Goal: Task Accomplishment & Management: Complete application form

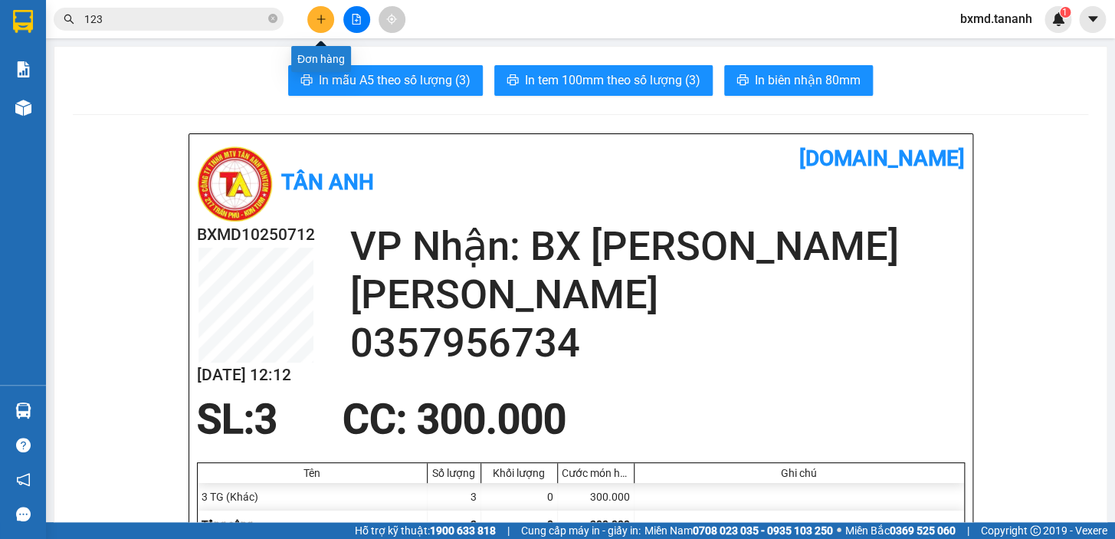
click at [323, 16] on icon "plus" at bounding box center [321, 19] width 11 height 11
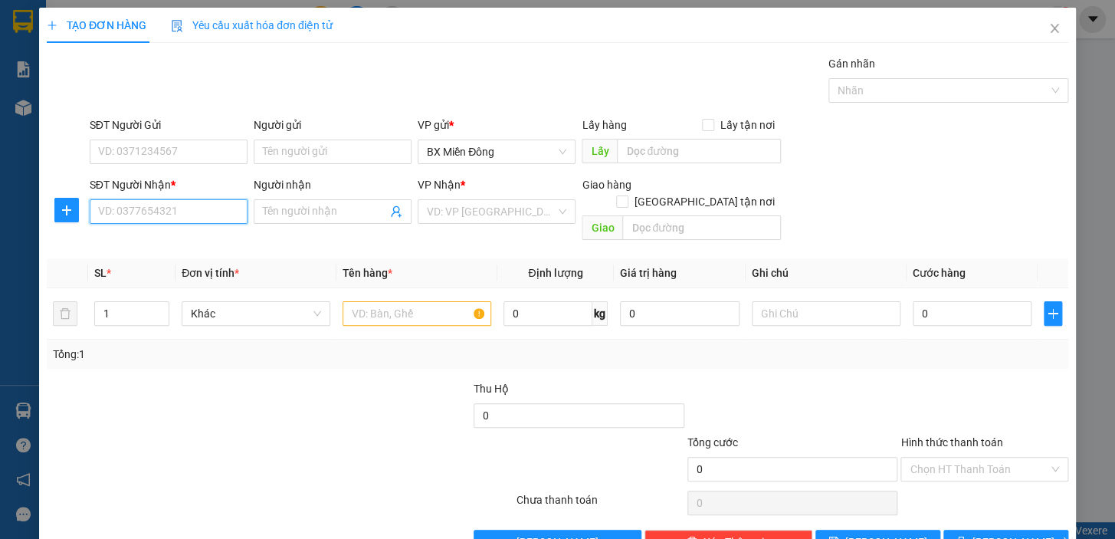
click at [214, 209] on input "SĐT Người Nhận *" at bounding box center [169, 211] width 158 height 25
type input "0973199125"
click at [374, 215] on input "Người nhận" at bounding box center [325, 211] width 124 height 17
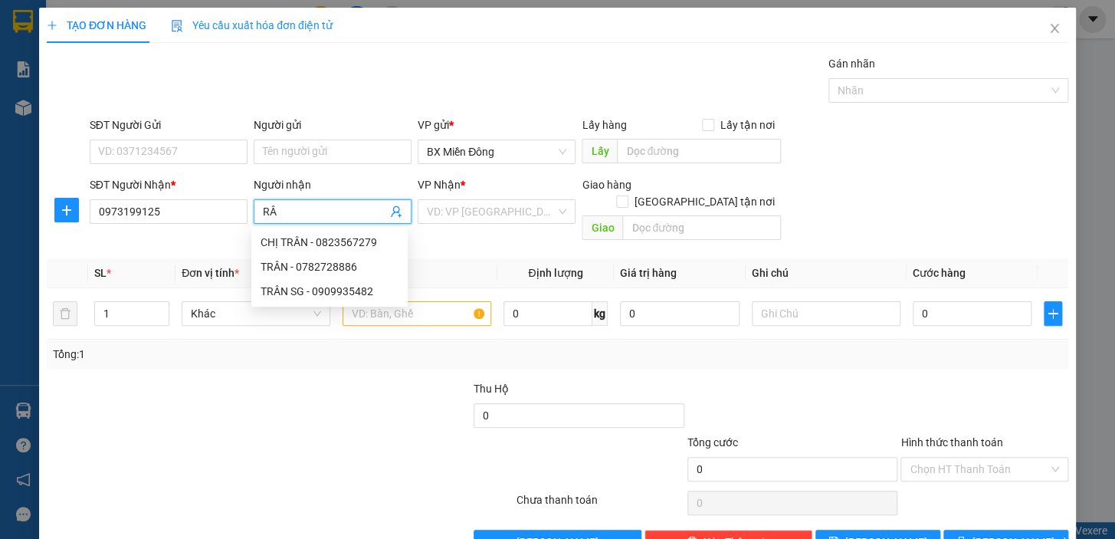
type input "R"
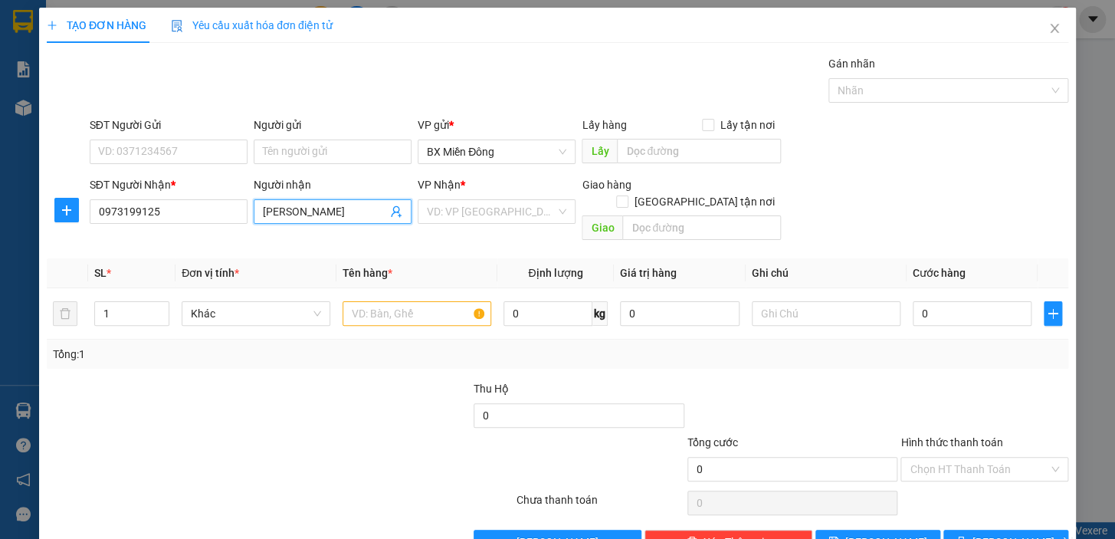
click at [266, 208] on input "[PERSON_NAME]" at bounding box center [325, 211] width 124 height 17
type input "[PERSON_NAME]"
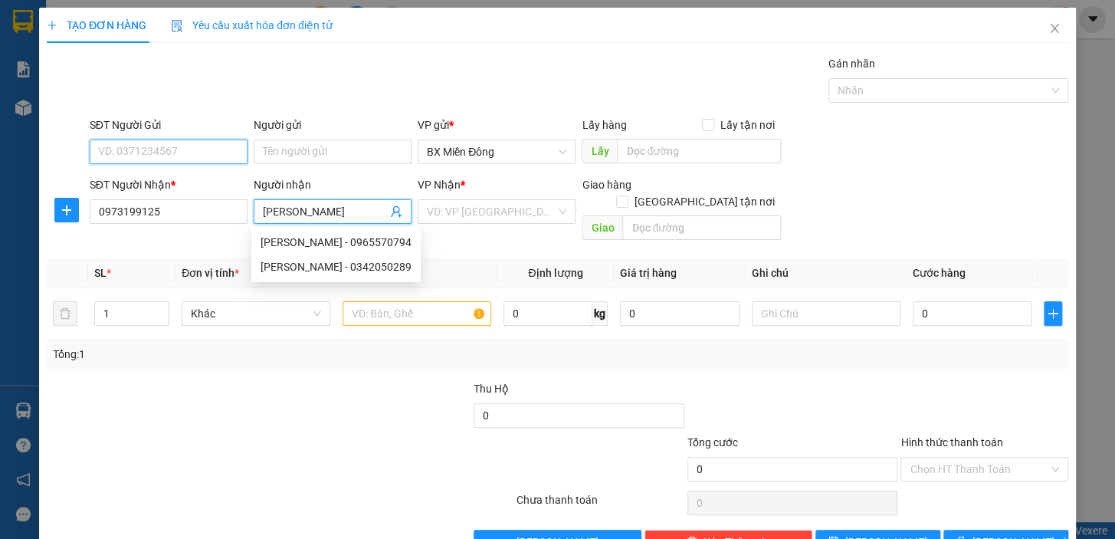
click at [176, 152] on input "SĐT Người Gửi" at bounding box center [169, 152] width 158 height 25
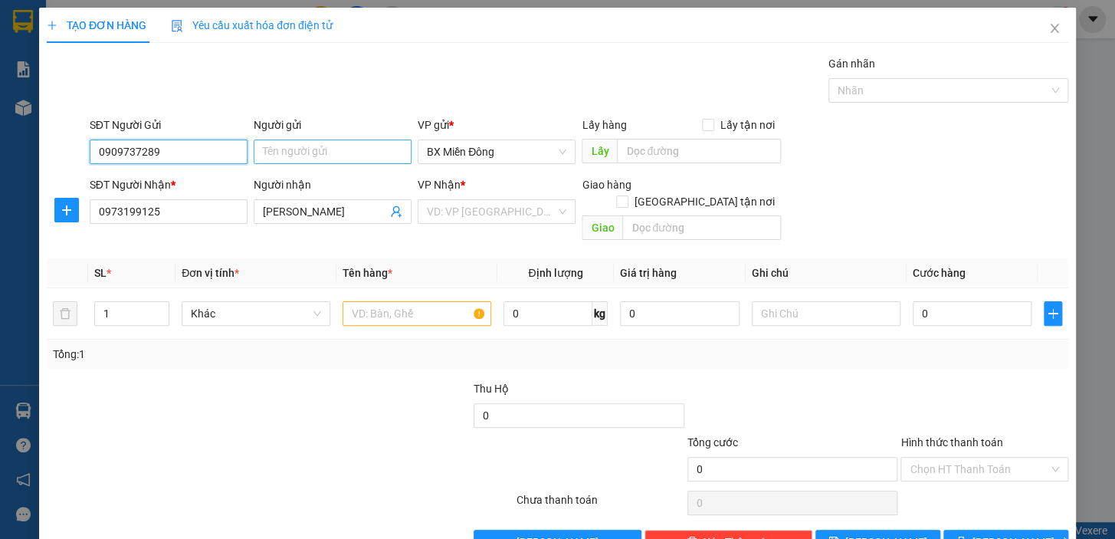
type input "0909737289"
click at [295, 153] on input "Người gửi" at bounding box center [333, 152] width 158 height 25
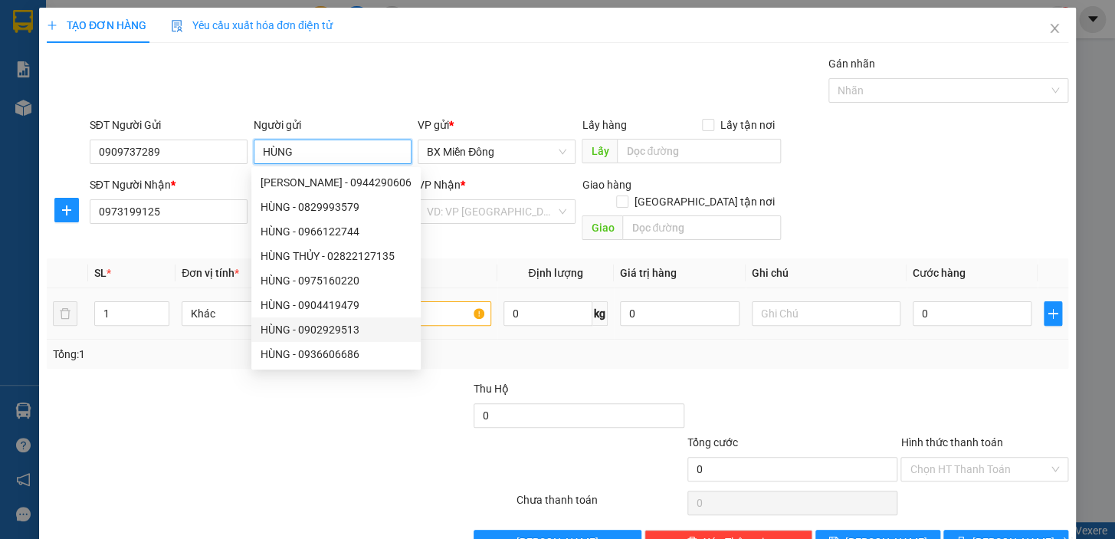
type input "HÙNG"
click at [446, 301] on input "text" at bounding box center [417, 313] width 149 height 25
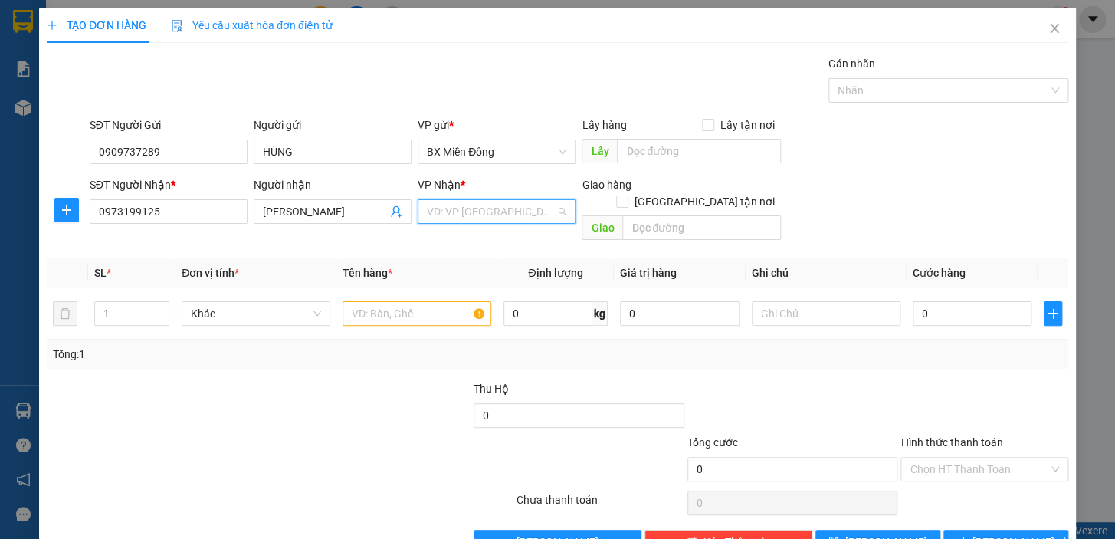
click at [518, 212] on input "search" at bounding box center [491, 211] width 129 height 23
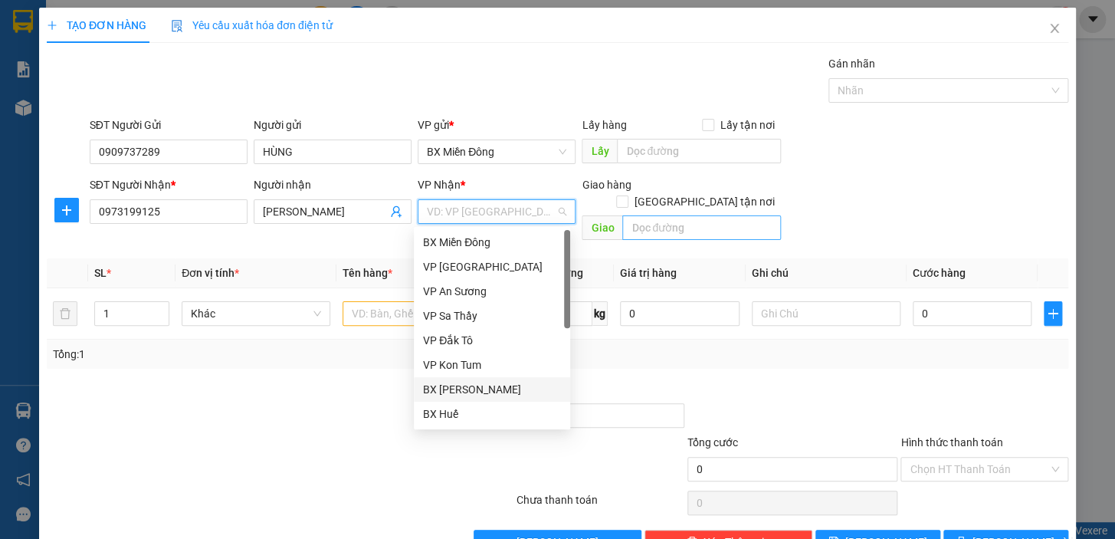
drag, startPoint x: 500, startPoint y: 396, endPoint x: 618, endPoint y: 205, distance: 224.4
click at [509, 379] on div "BX [PERSON_NAME]" at bounding box center [492, 389] width 156 height 25
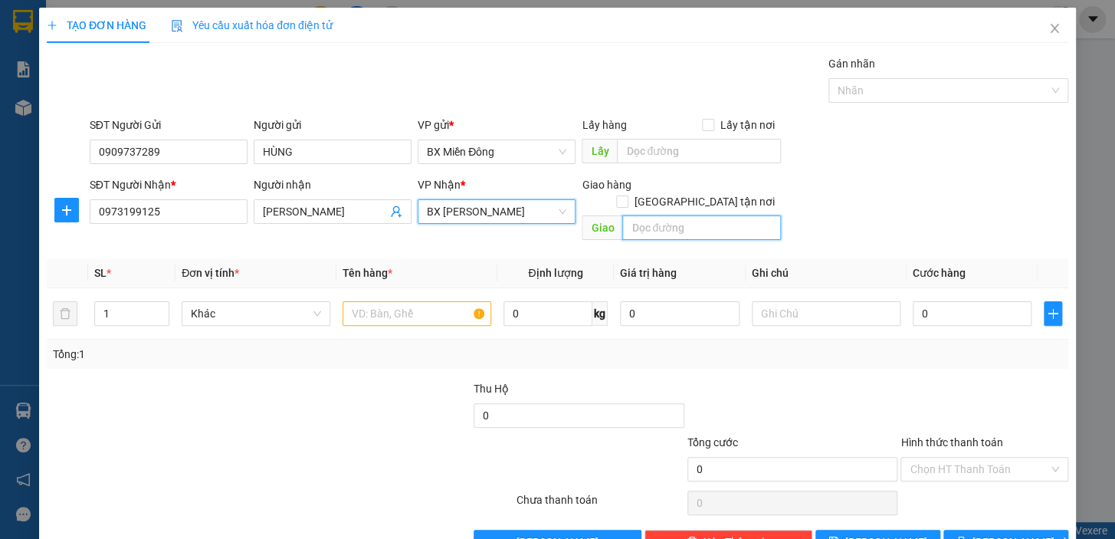
click at [662, 215] on input "text" at bounding box center [701, 227] width 159 height 25
type input "N3 TRÀ HUỲNH"
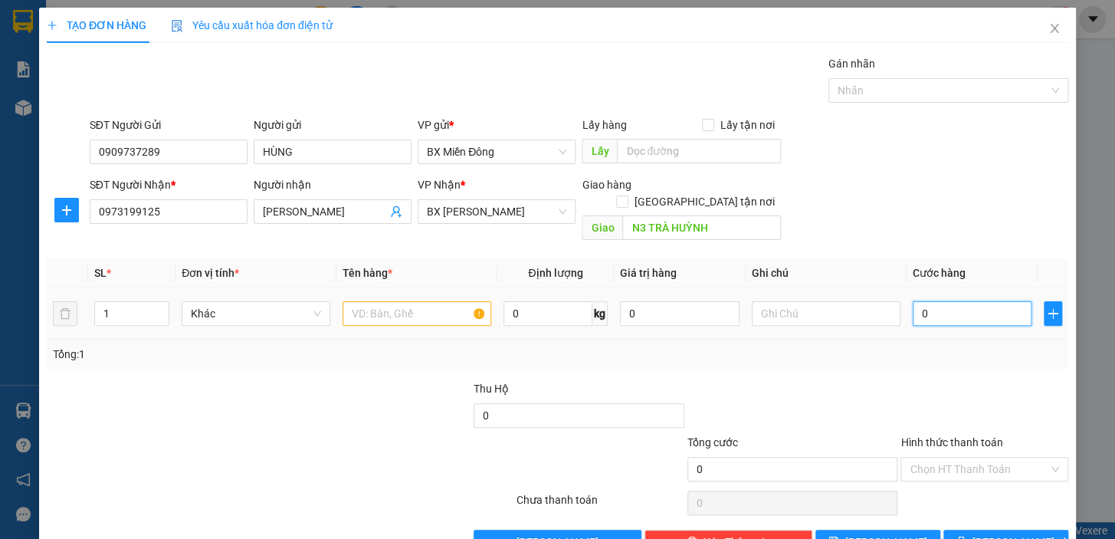
click at [942, 301] on input "0" at bounding box center [973, 313] width 120 height 25
click at [396, 304] on input "text" at bounding box center [417, 313] width 149 height 25
type input "1 KIỆN"
click at [957, 301] on input "0" at bounding box center [973, 313] width 120 height 25
type input "1"
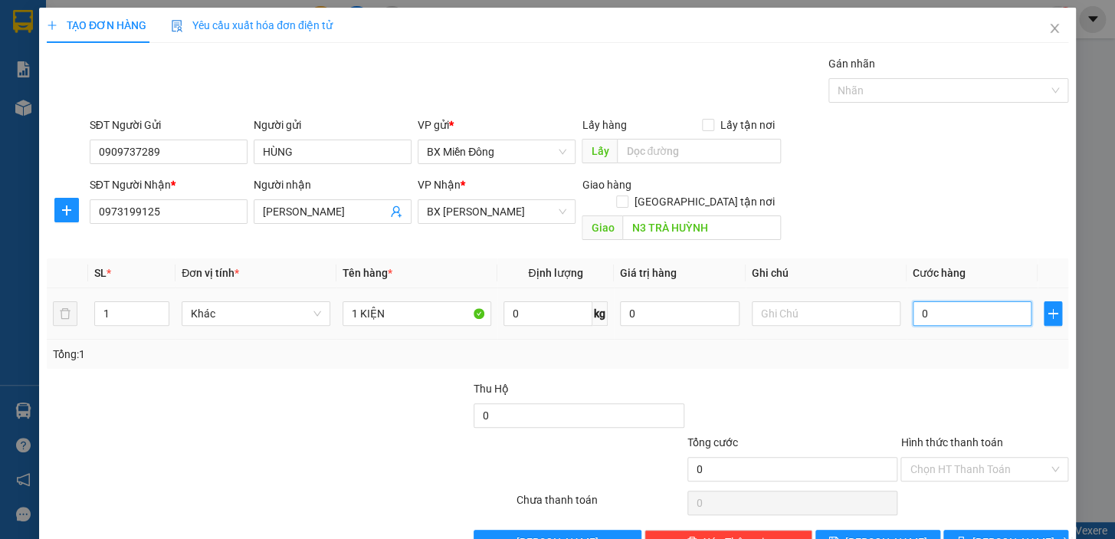
type input "1"
type input "10"
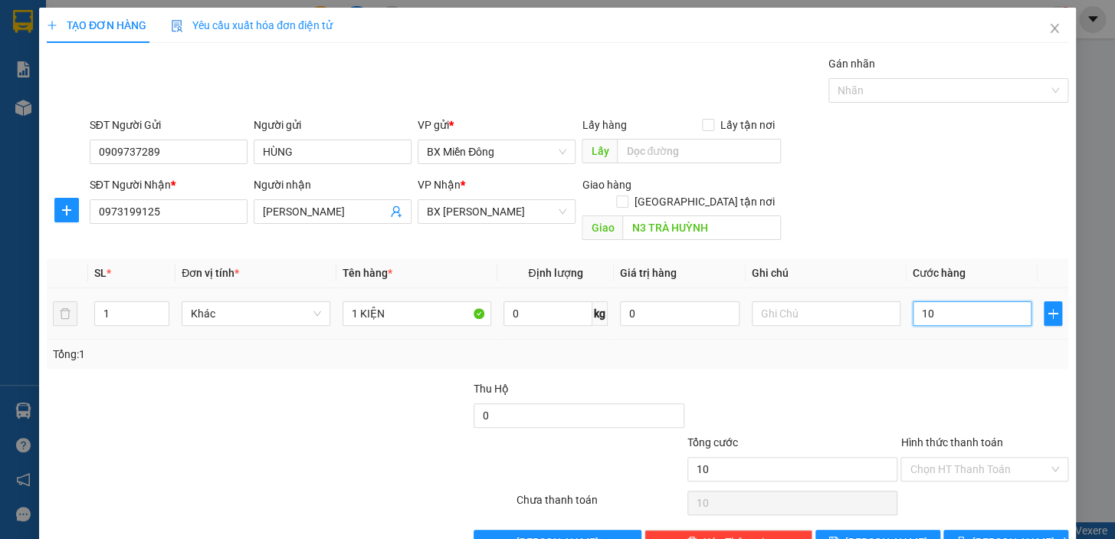
type input "100"
type input "100.000"
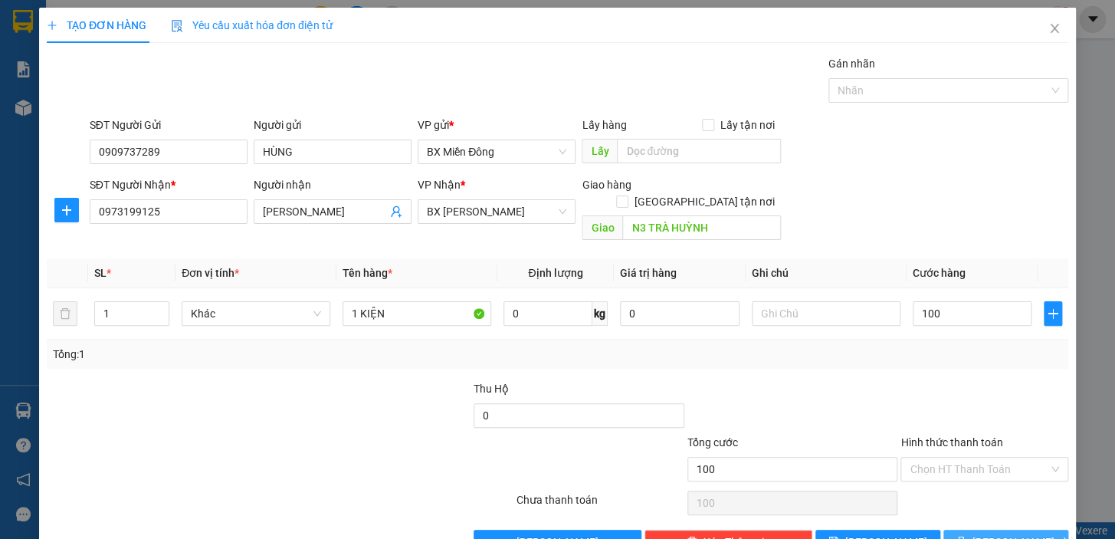
type input "100.000"
click at [990, 533] on span "[PERSON_NAME] và In" at bounding box center [1026, 541] width 107 height 17
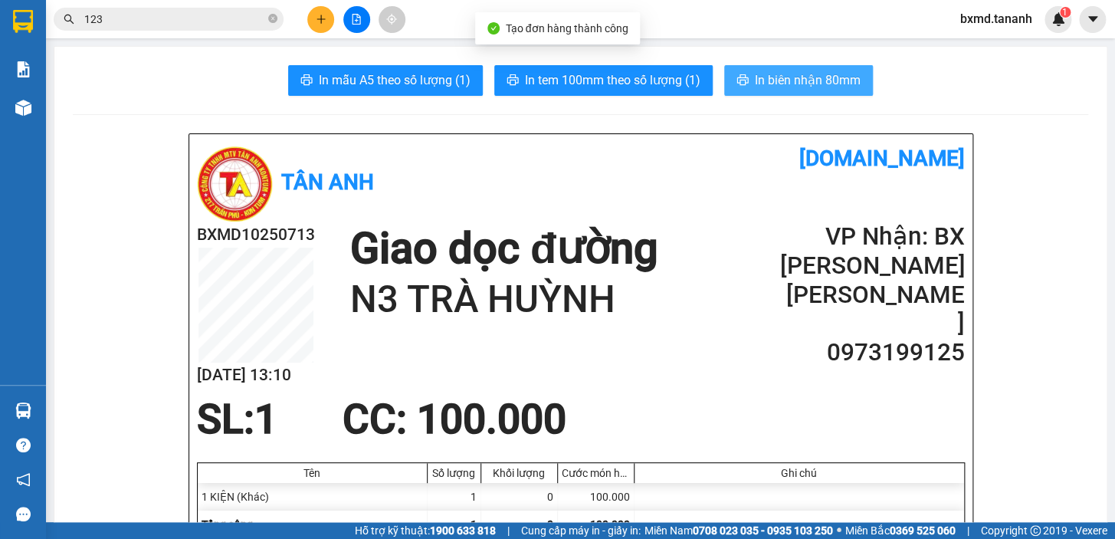
click at [785, 77] on span "In biên nhận 80mm" at bounding box center [808, 80] width 106 height 19
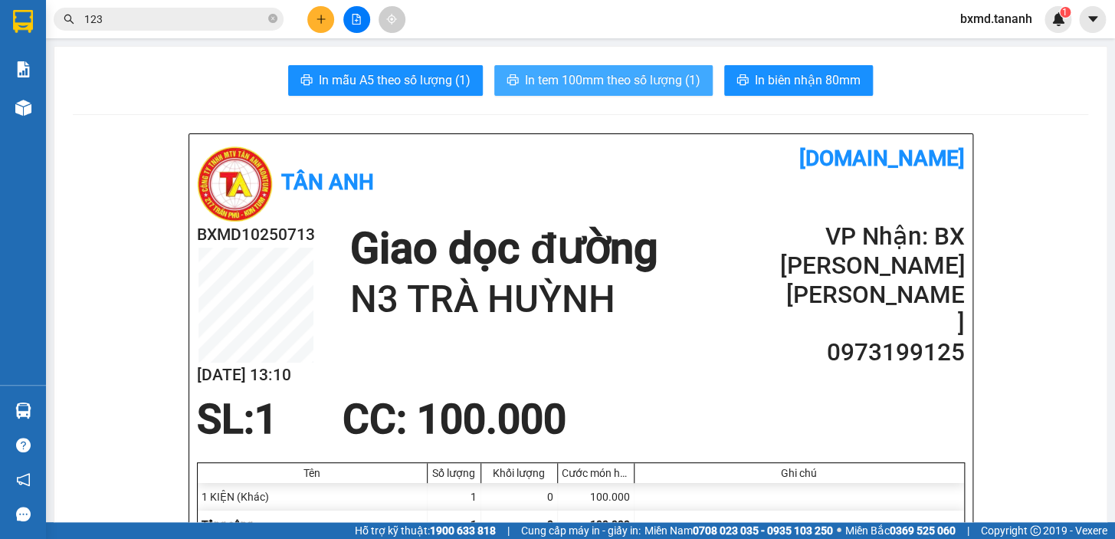
click at [638, 88] on span "In tem 100mm theo số lượng (1)" at bounding box center [613, 80] width 176 height 19
drag, startPoint x: 635, startPoint y: 75, endPoint x: 636, endPoint y: 84, distance: 9.3
click at [634, 75] on span "In tem 100mm theo số lượng (1)" at bounding box center [613, 80] width 176 height 19
drag, startPoint x: 655, startPoint y: 80, endPoint x: 652, endPoint y: 112, distance: 31.6
click at [655, 80] on span "In tem 100mm theo số lượng (1)" at bounding box center [613, 80] width 176 height 19
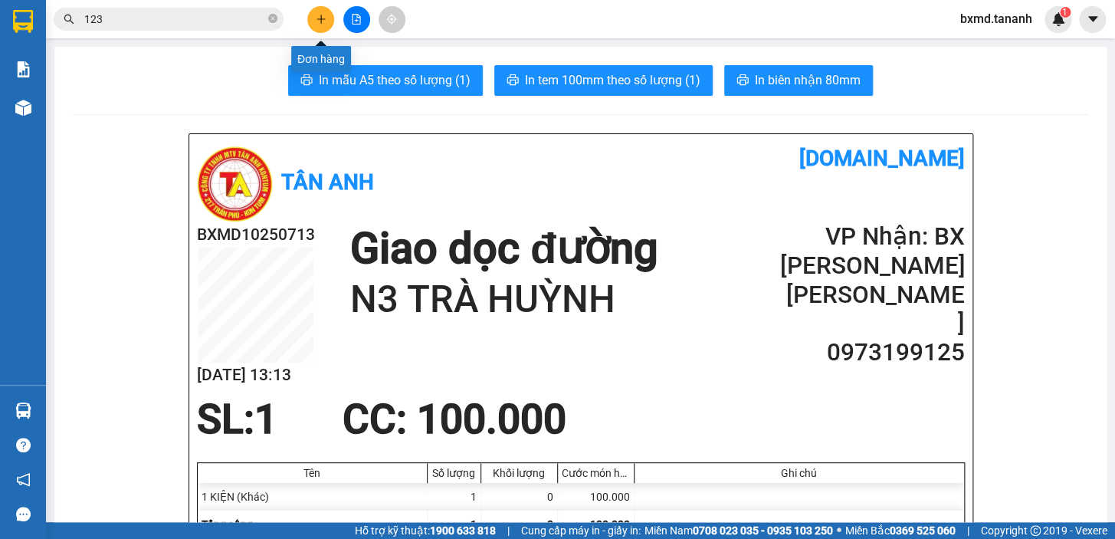
click at [323, 21] on icon "plus" at bounding box center [321, 19] width 11 height 11
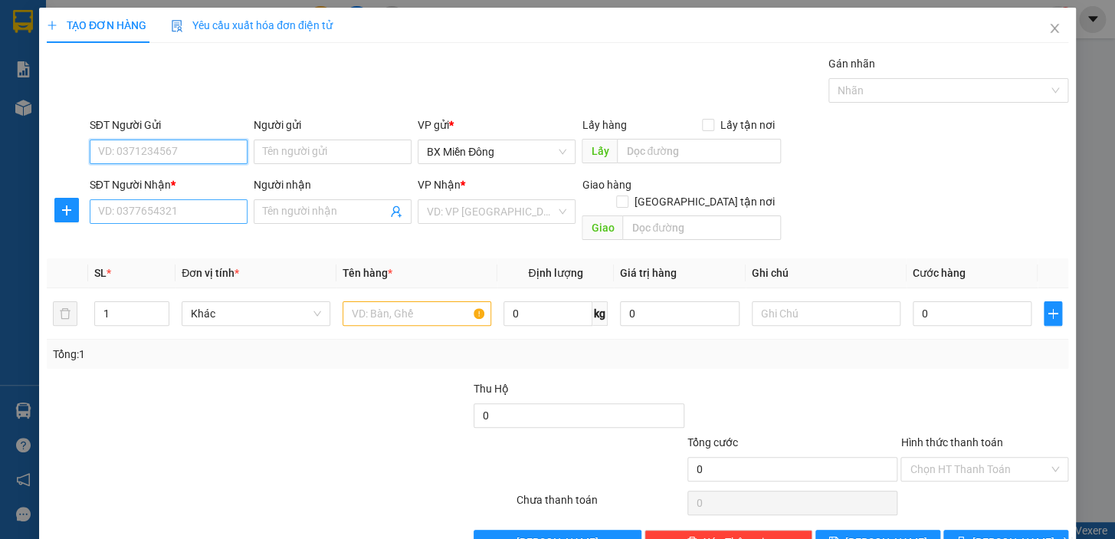
scroll to position [28, 0]
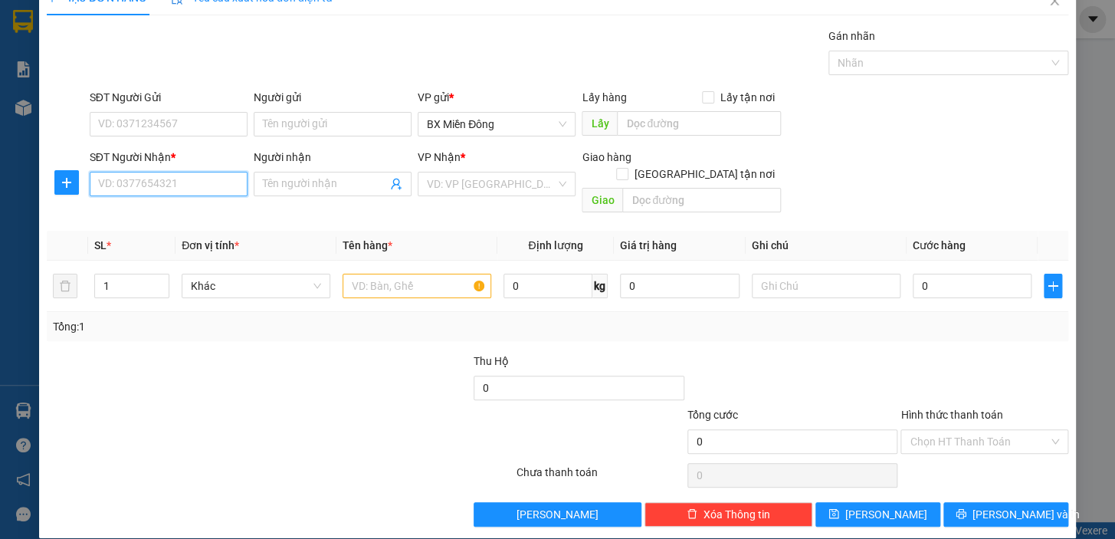
drag, startPoint x: 196, startPoint y: 187, endPoint x: 207, endPoint y: 149, distance: 39.8
click at [197, 182] on input "SĐT Người Nhận *" at bounding box center [169, 184] width 158 height 25
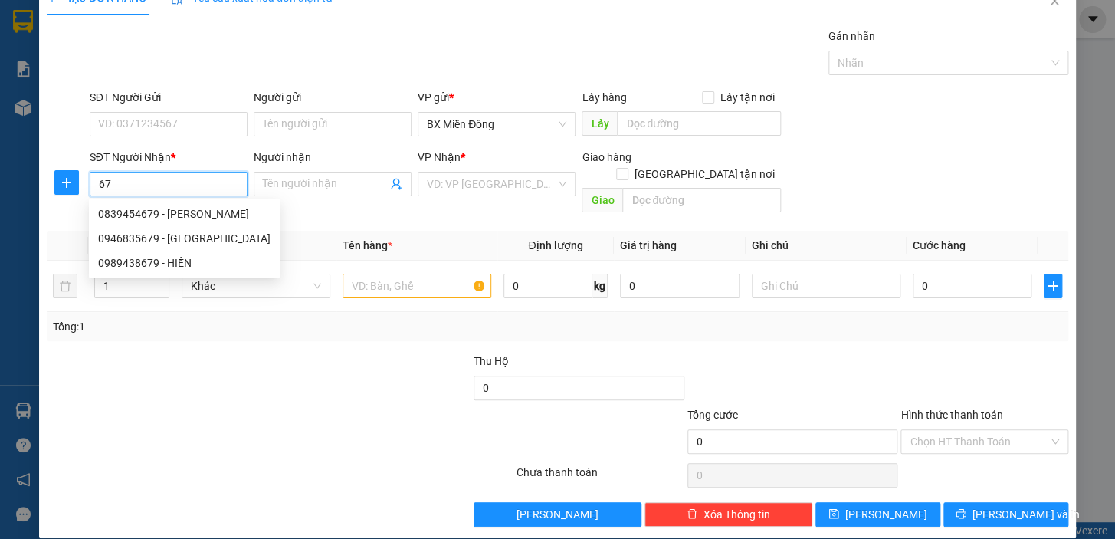
type input "6"
click at [164, 219] on div "0985022336 - HÙNG" at bounding box center [167, 213] width 138 height 17
type input "0985022336"
type input "HÙNG"
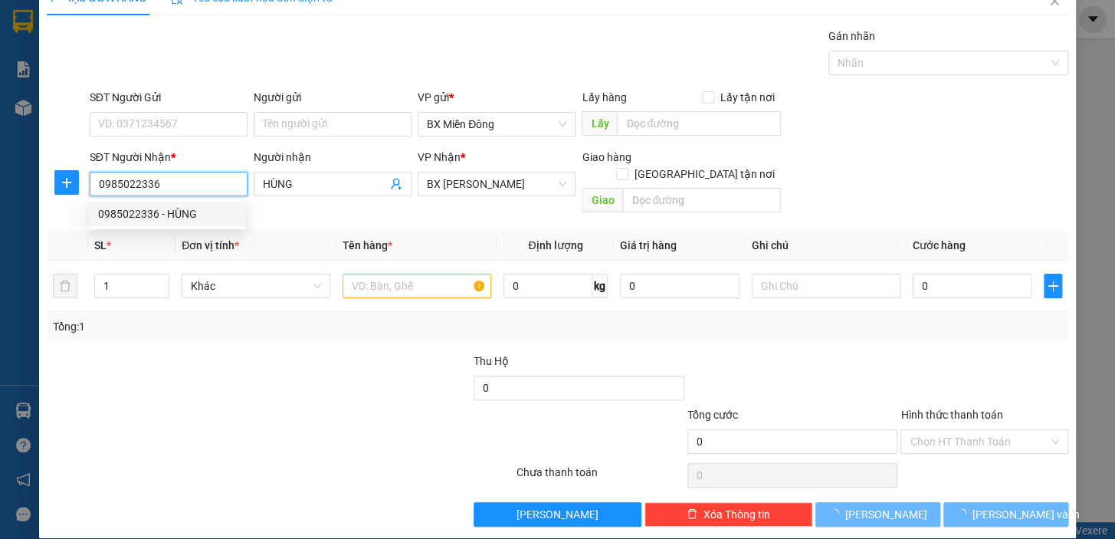
type input "50.000"
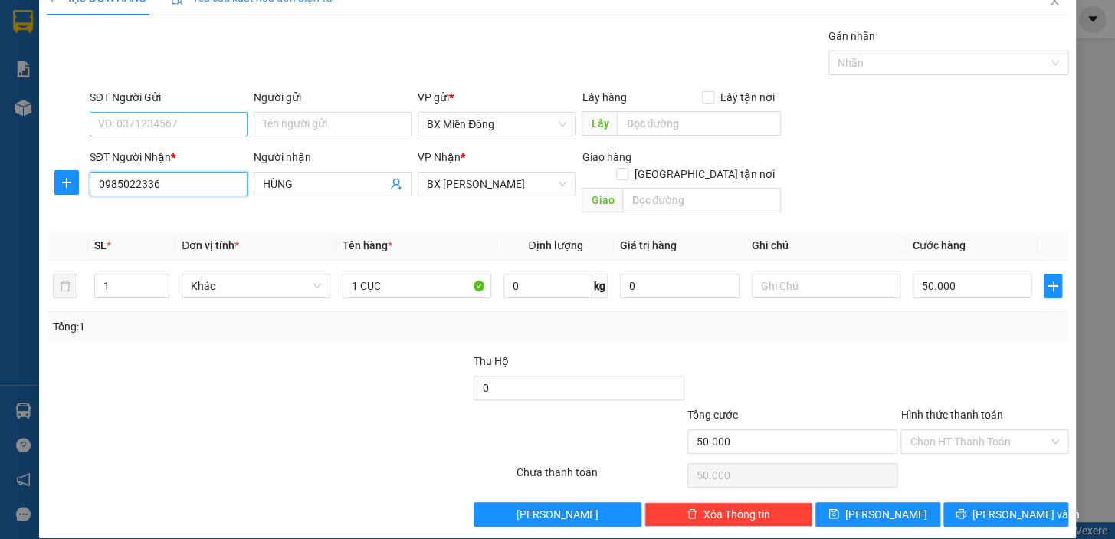
type input "0985022336"
click at [213, 126] on input "SĐT Người Gửi" at bounding box center [169, 124] width 158 height 25
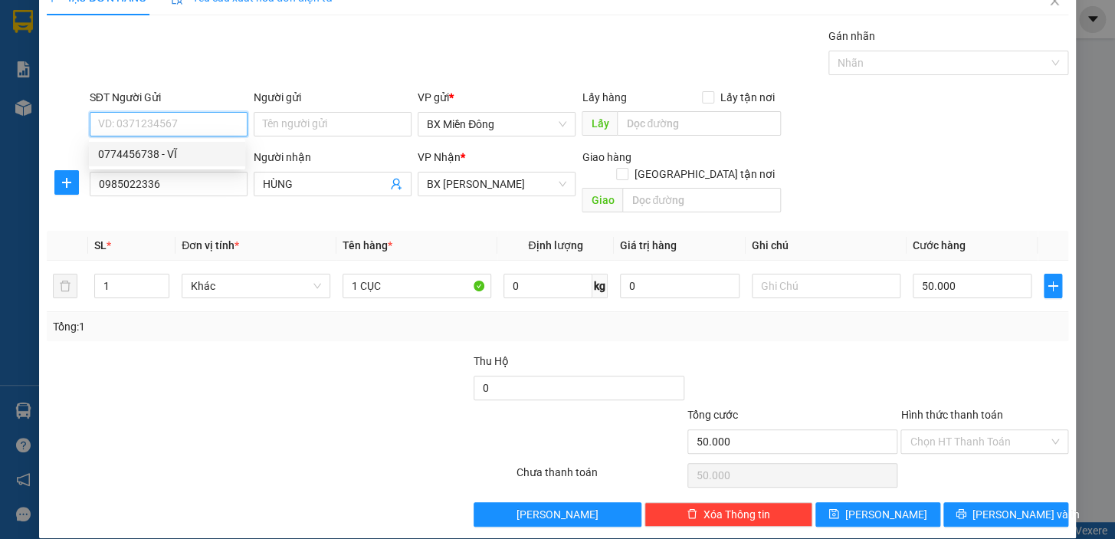
click at [177, 151] on div "0774456738 - VĨ" at bounding box center [167, 154] width 138 height 17
type input "0774456738"
type input "VĨ"
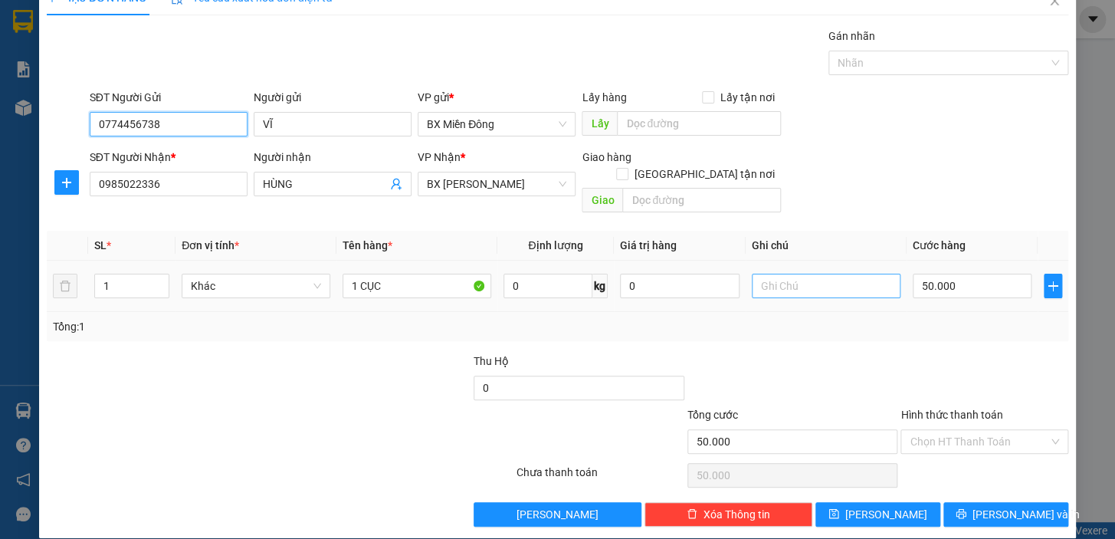
scroll to position [0, 0]
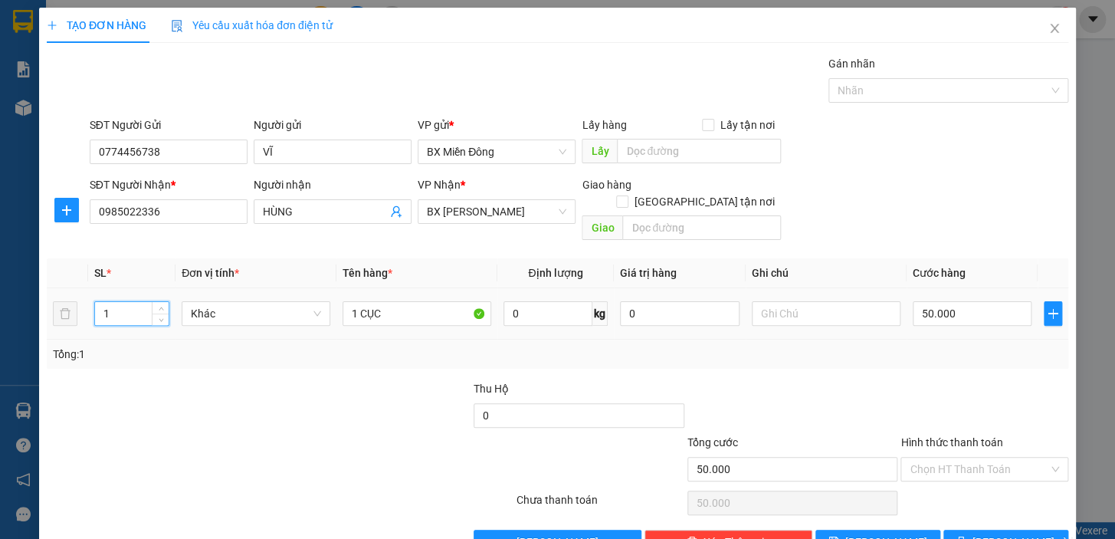
drag, startPoint x: 119, startPoint y: 301, endPoint x: 8, endPoint y: 294, distance: 111.4
click at [31, 300] on div "TẠO ĐƠN HÀNG Yêu cầu xuất hóa đơn điện tử Transit Pickup Surcharge Ids Transit …" at bounding box center [557, 269] width 1115 height 539
type input "2"
drag, startPoint x: 354, startPoint y: 294, endPoint x: 327, endPoint y: 316, distance: 34.8
click at [327, 316] on tr "2 Khác 1 CỤC 0 kg 0 50.000" at bounding box center [558, 313] width 1022 height 51
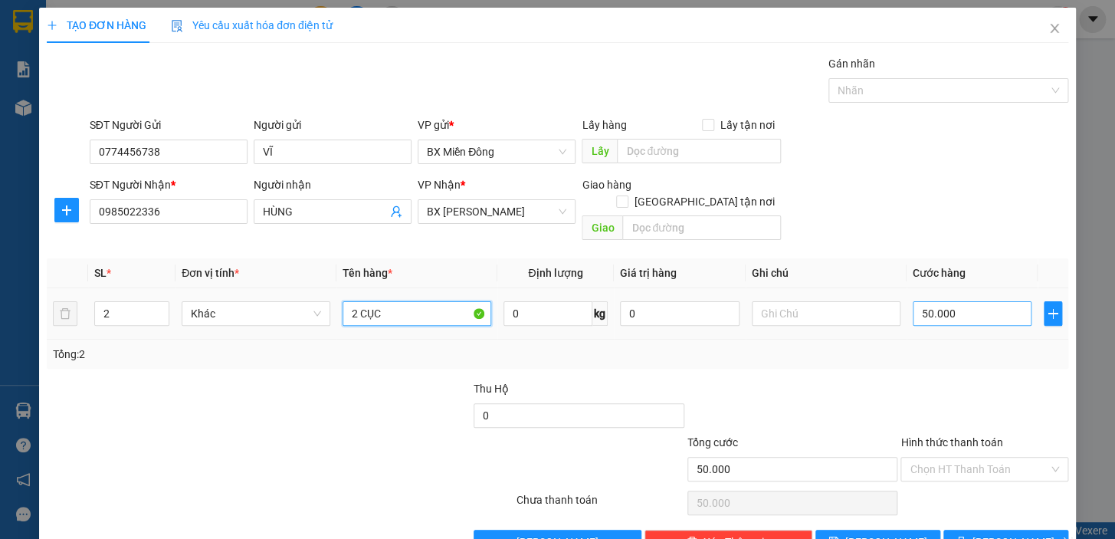
type input "2 CỤC"
click at [941, 301] on input "50.000" at bounding box center [973, 313] width 120 height 25
type input "1"
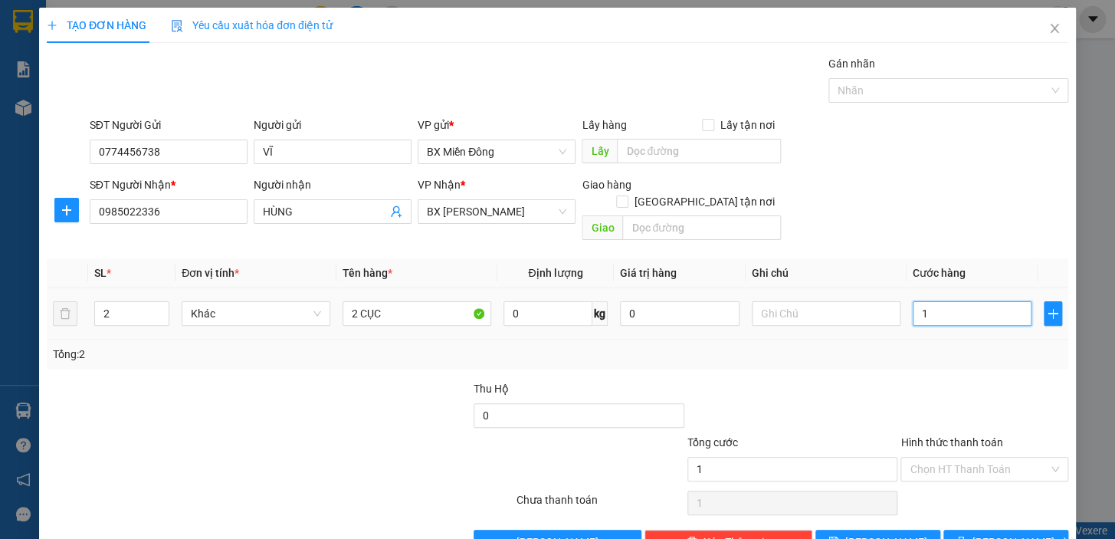
type input "10"
type input "100"
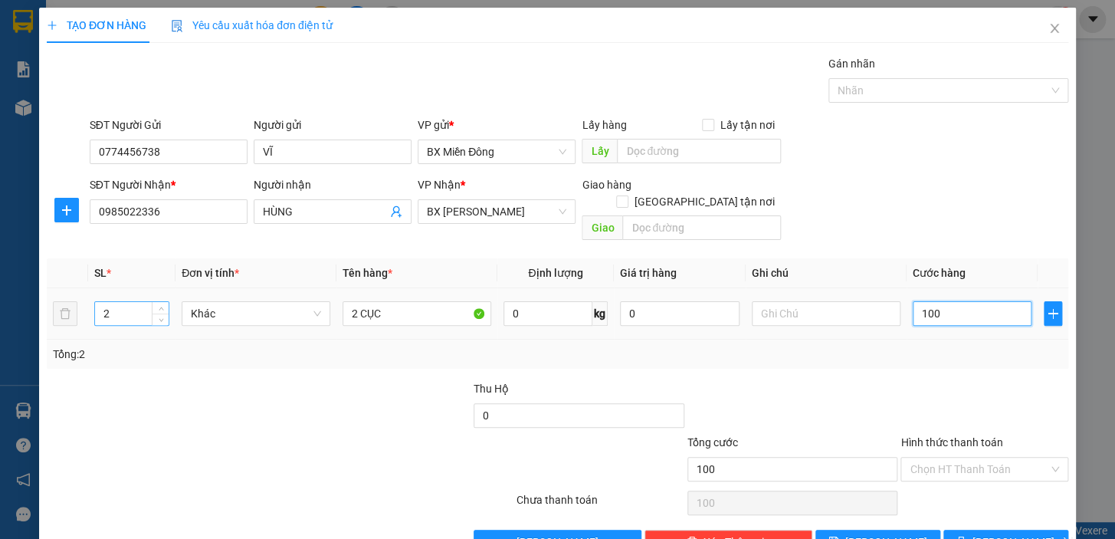
type input "100"
type input "100.000"
click at [71, 303] on tr "2 Khác 2 CỤC 0 kg 0 100.000" at bounding box center [558, 313] width 1022 height 51
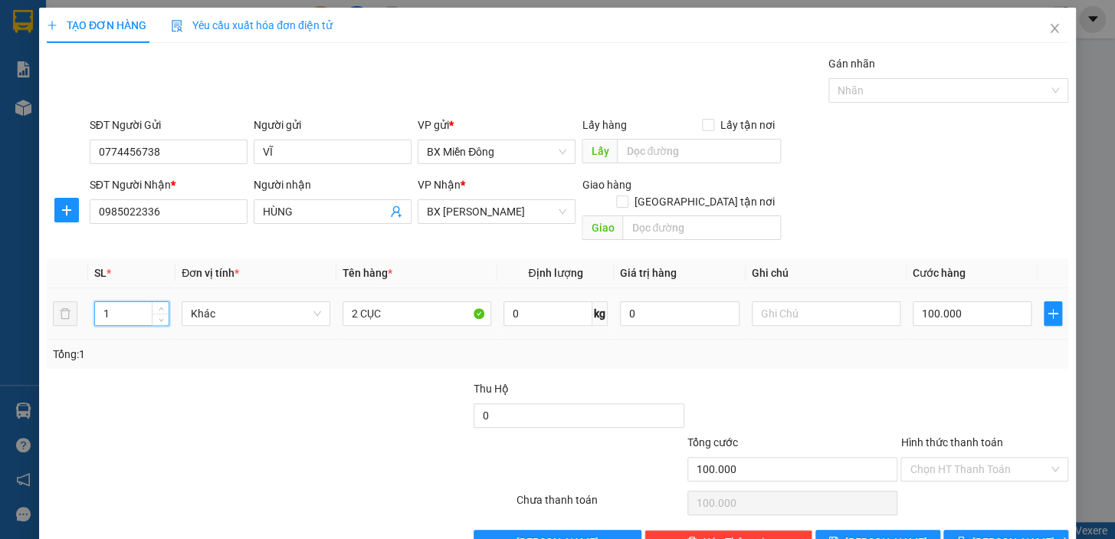
type input "1"
type input "1 C"
click at [973, 301] on input "100.000" at bounding box center [973, 313] width 120 height 25
type input "6"
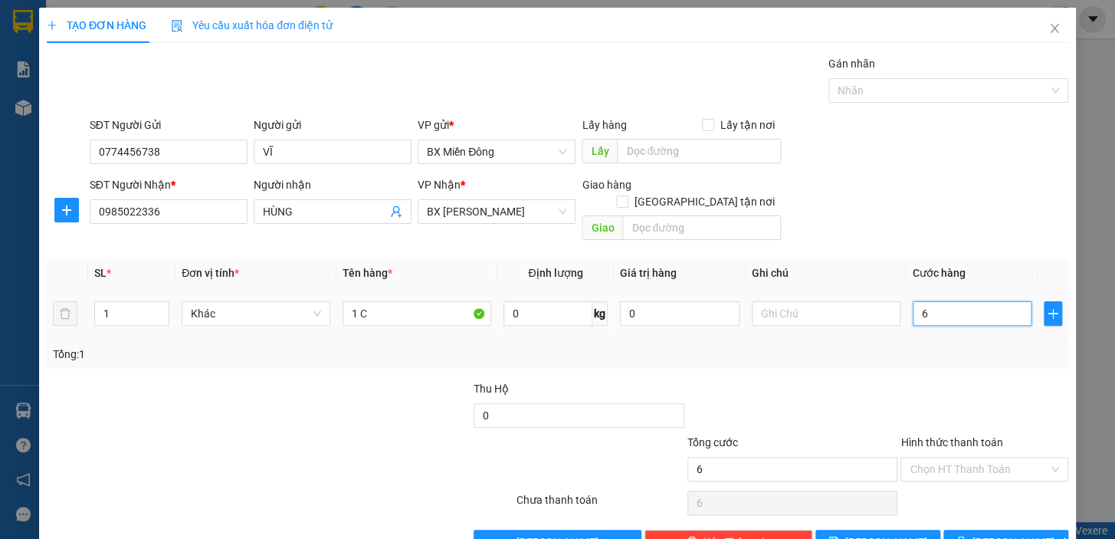
type input "60"
type input "60.000"
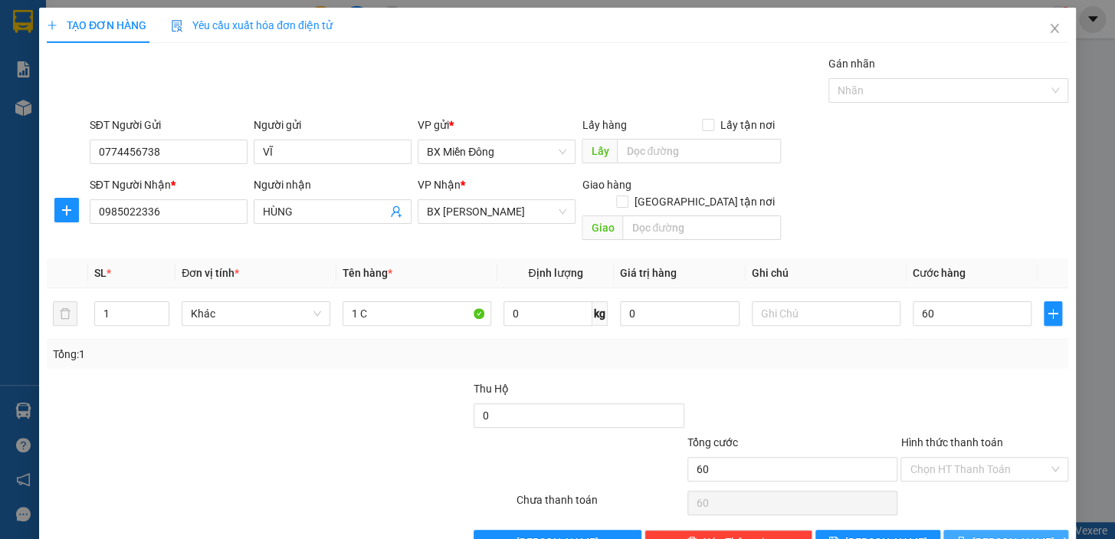
type input "60.000"
click at [1013, 533] on span "[PERSON_NAME] và In" at bounding box center [1026, 541] width 107 height 17
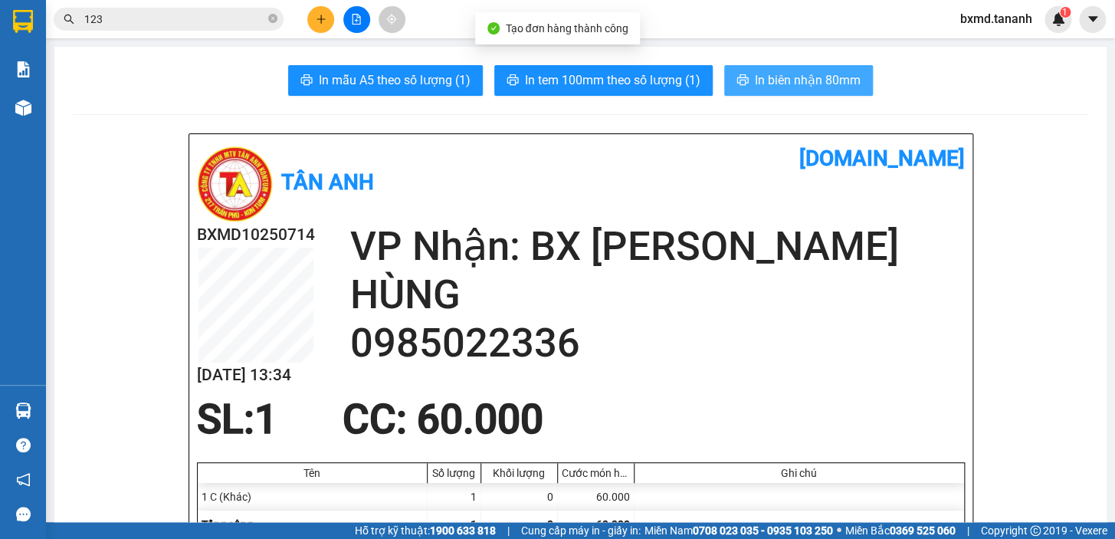
click at [818, 75] on span "In biên nhận 80mm" at bounding box center [808, 80] width 106 height 19
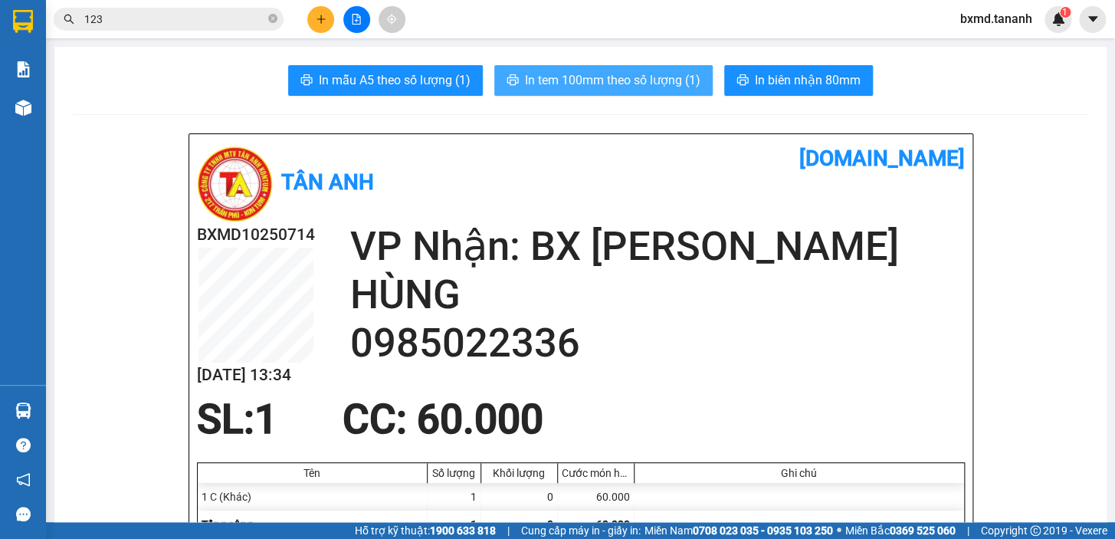
click at [576, 72] on span "In tem 100mm theo số lượng (1)" at bounding box center [613, 80] width 176 height 19
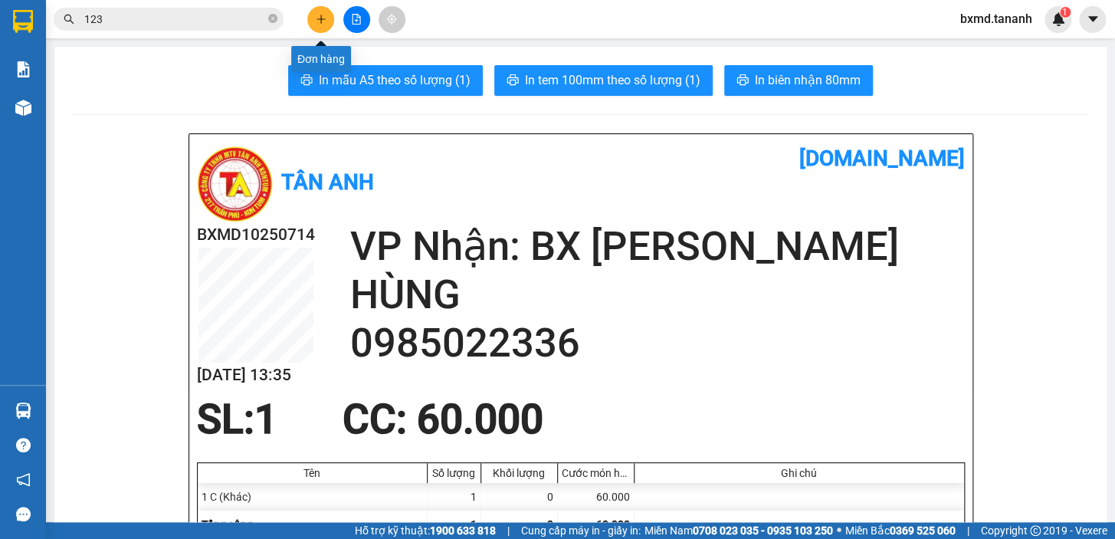
click at [321, 25] on button at bounding box center [320, 19] width 27 height 27
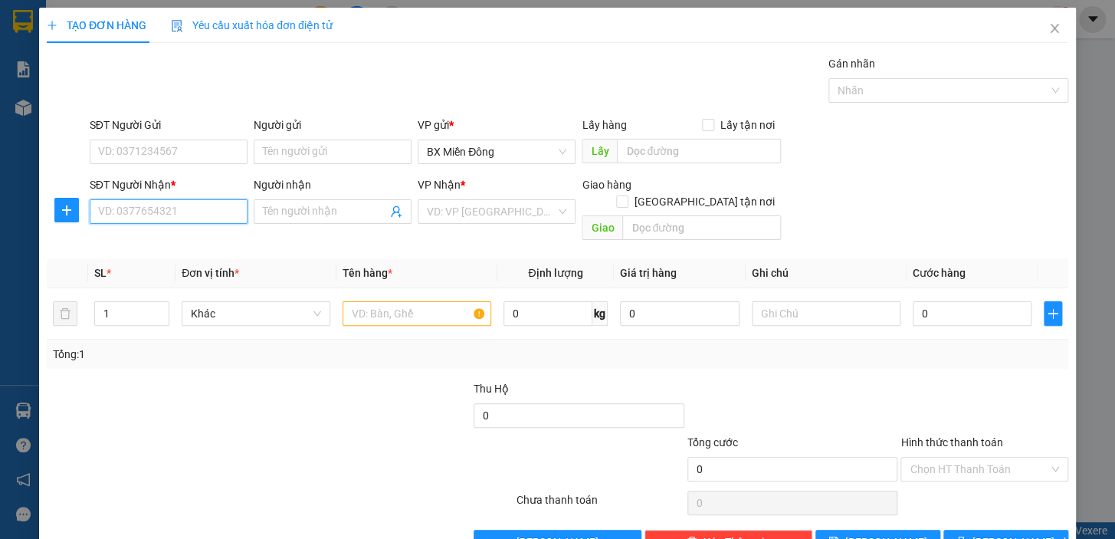
click at [209, 213] on input "SĐT Người Nhận *" at bounding box center [169, 211] width 158 height 25
click at [279, 199] on span at bounding box center [333, 211] width 158 height 25
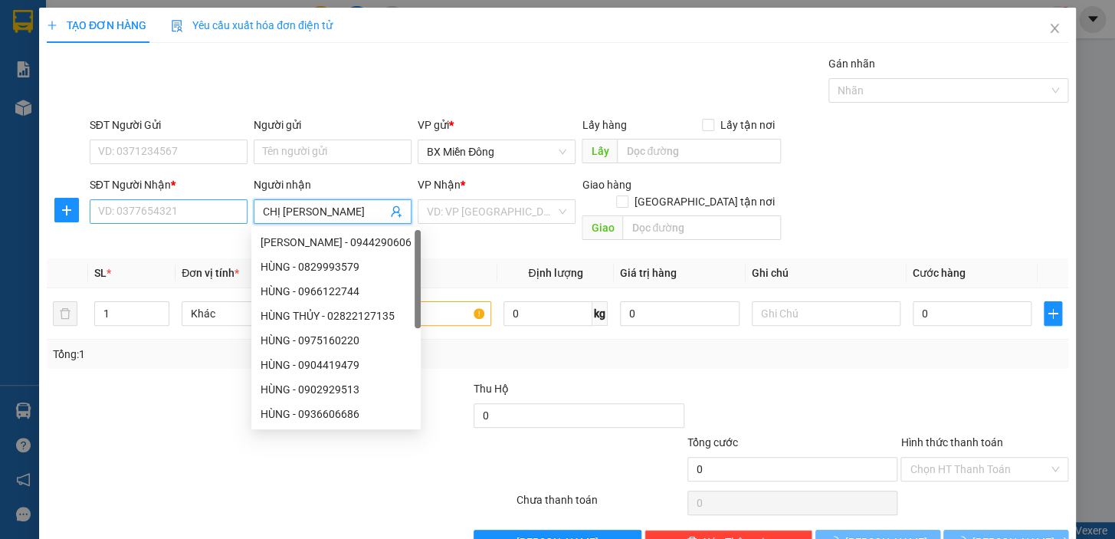
type input "CHỊ [PERSON_NAME]"
click at [200, 214] on input "SĐT Người Nhận *" at bounding box center [169, 211] width 158 height 25
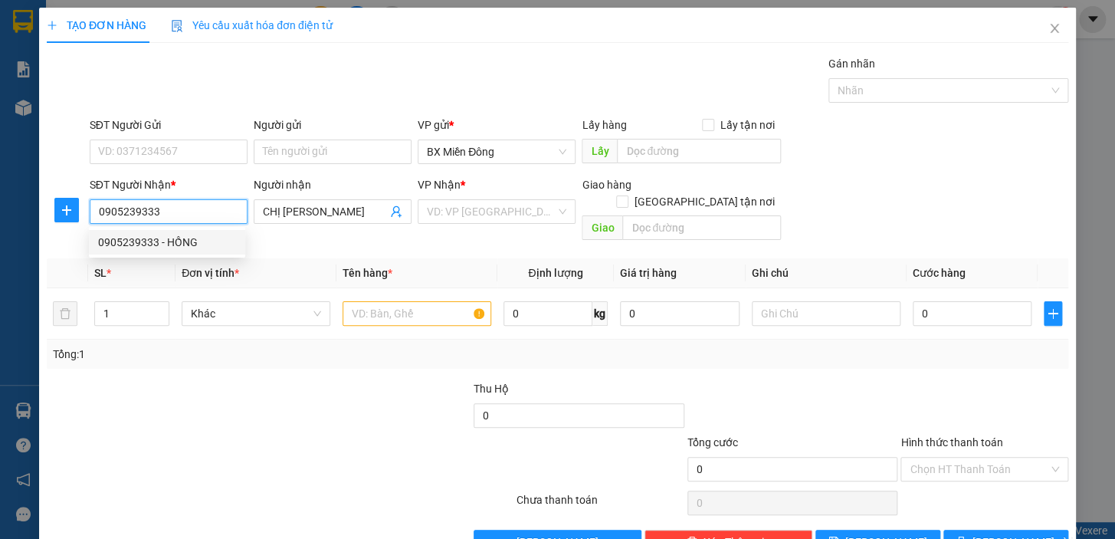
type input "0905239333"
drag, startPoint x: 130, startPoint y: 136, endPoint x: 141, endPoint y: 153, distance: 19.3
click at [133, 138] on div "SĐT Người Gửi VD: 0371234567" at bounding box center [169, 144] width 158 height 54
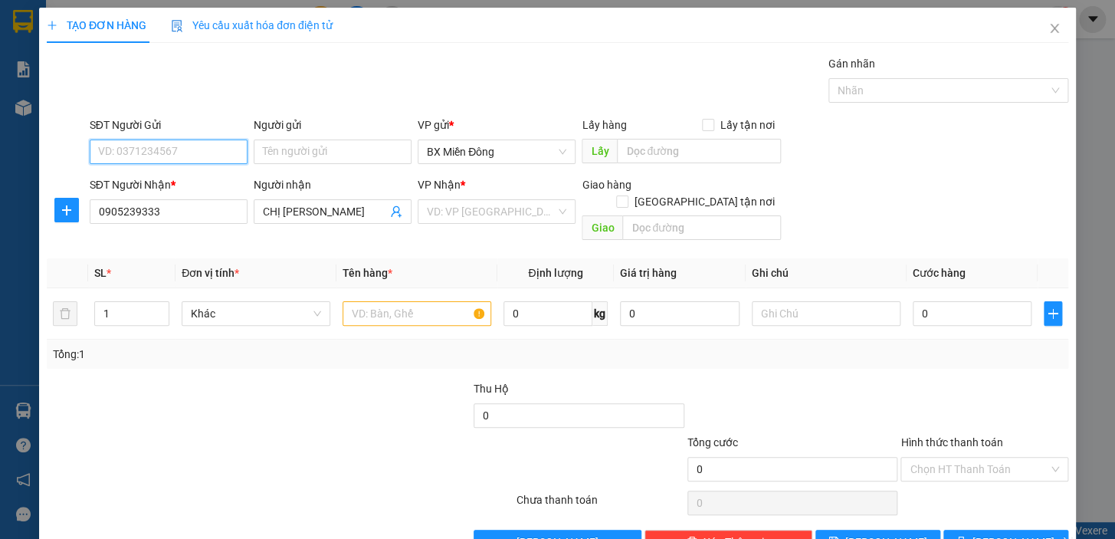
click at [141, 153] on input "SĐT Người Gửi" at bounding box center [169, 152] width 158 height 25
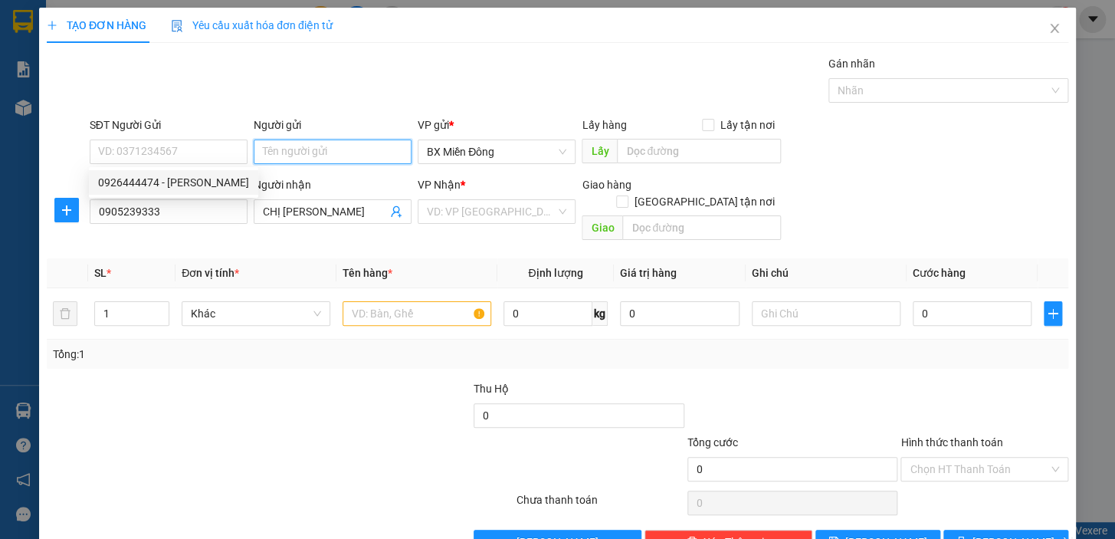
click at [294, 152] on input "Người gửi" at bounding box center [333, 152] width 158 height 25
click at [310, 150] on input "KHO SNAF GỖ" at bounding box center [333, 152] width 158 height 25
type input "KHO SÀN GỖ"
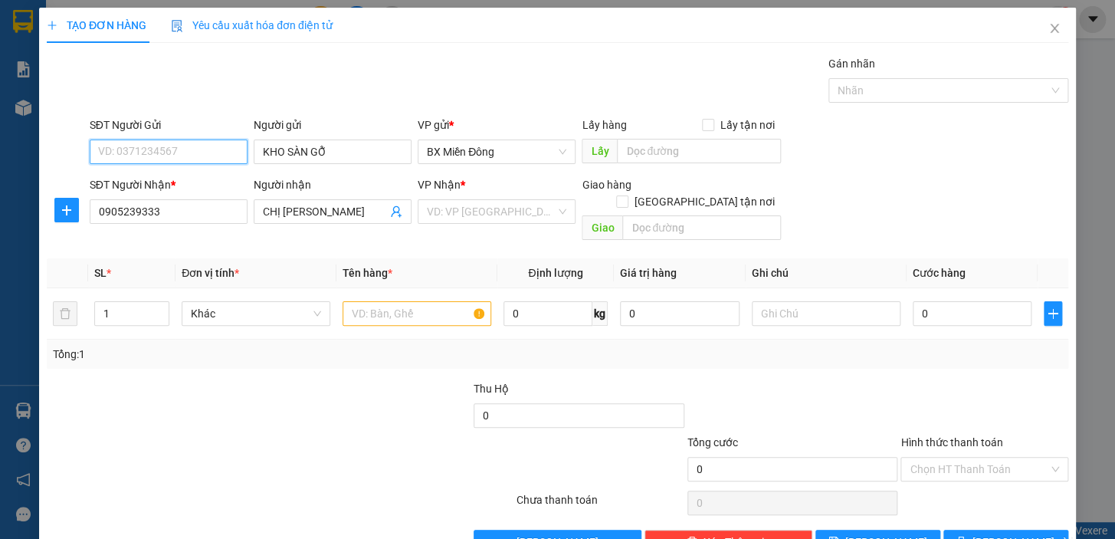
click at [167, 148] on input "SĐT Người Gửi" at bounding box center [169, 152] width 158 height 25
click at [120, 159] on input "091888823" at bounding box center [169, 152] width 158 height 25
type input "0918888823"
click at [460, 211] on input "search" at bounding box center [491, 211] width 129 height 23
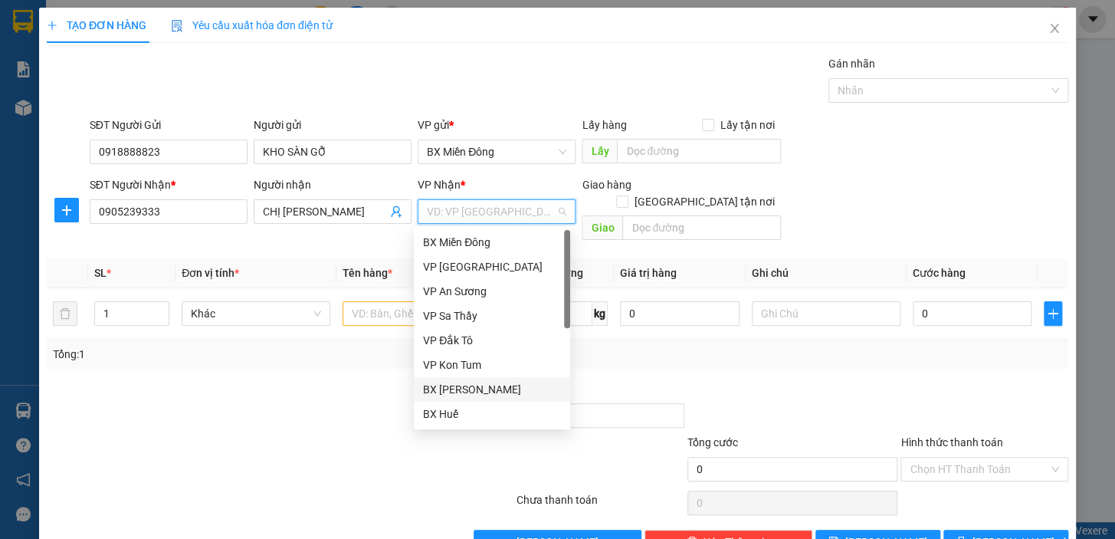
click at [471, 384] on div "BX [PERSON_NAME]" at bounding box center [492, 389] width 138 height 17
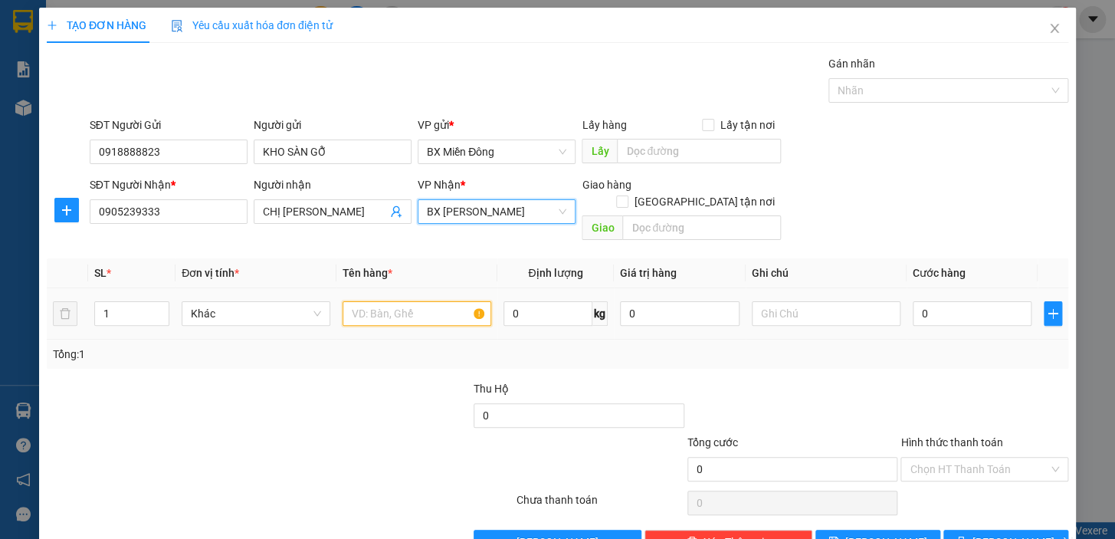
click at [382, 302] on input "text" at bounding box center [417, 313] width 149 height 25
type input "1"
type input "2 BÓ"
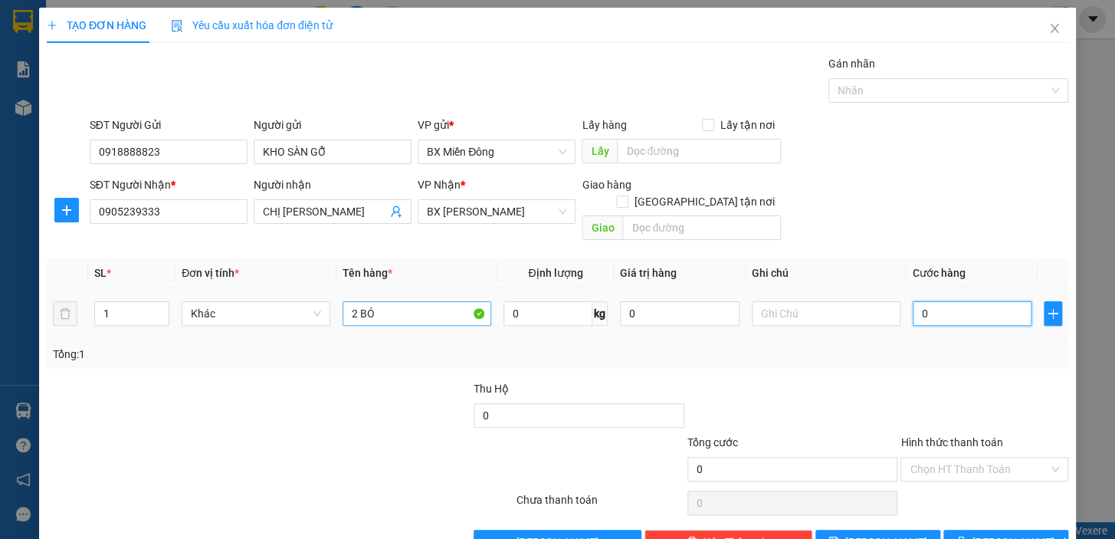
type input "1"
type input "12"
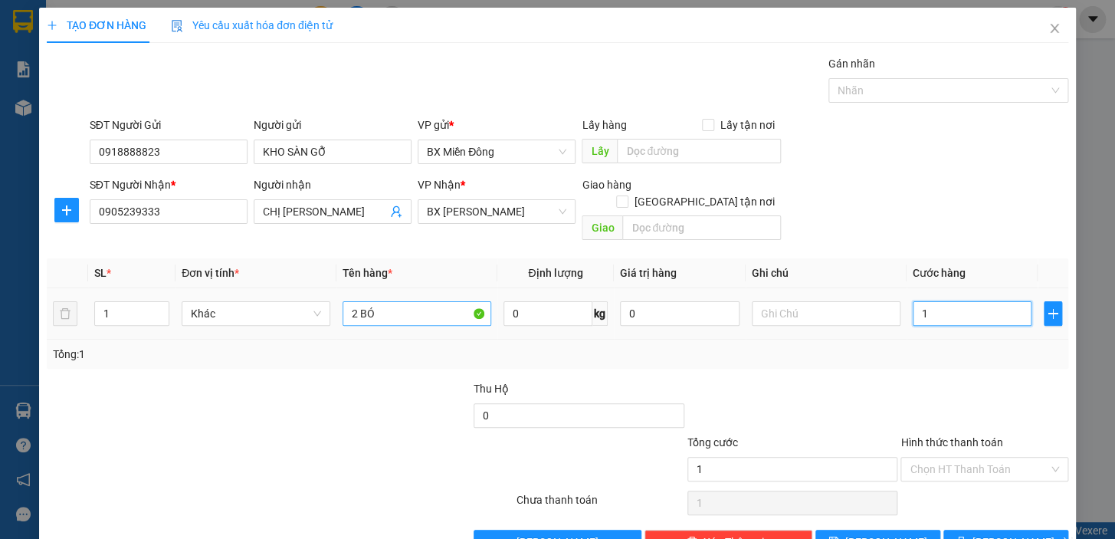
type input "12"
type input "120"
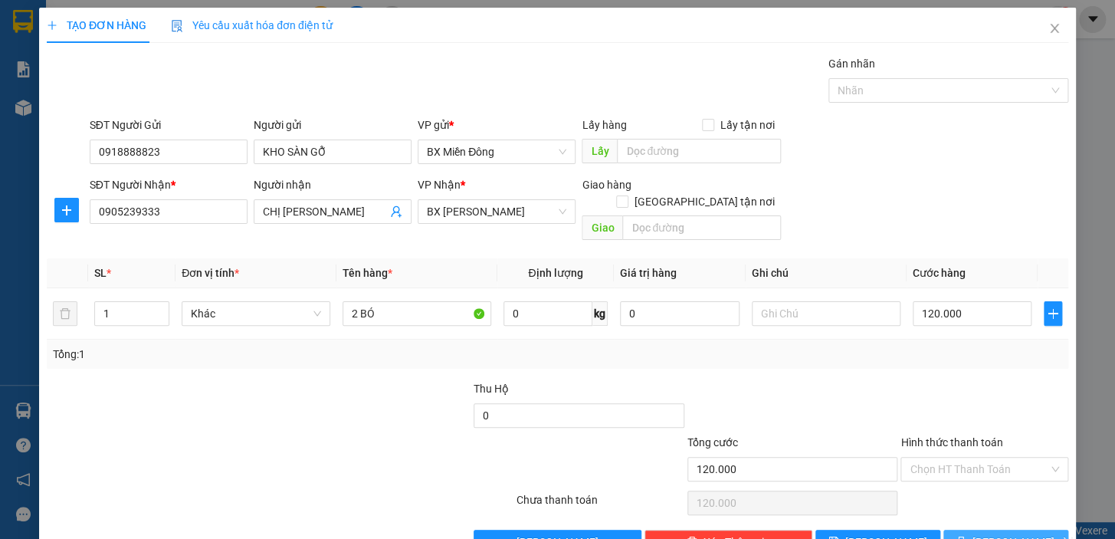
click at [1028, 530] on button "[PERSON_NAME] và In" at bounding box center [1006, 542] width 125 height 25
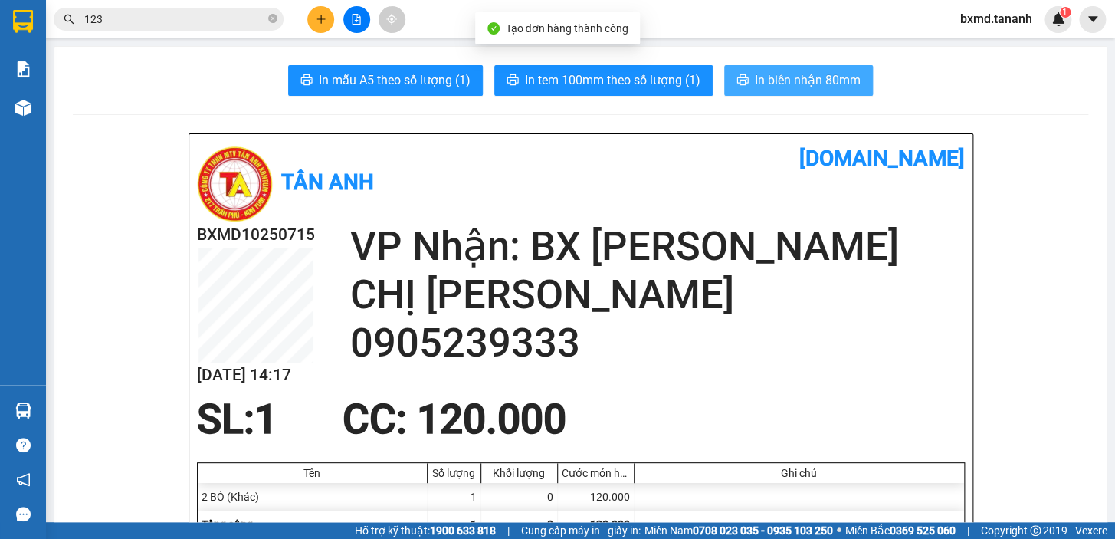
click at [803, 77] on span "In biên nhận 80mm" at bounding box center [808, 80] width 106 height 19
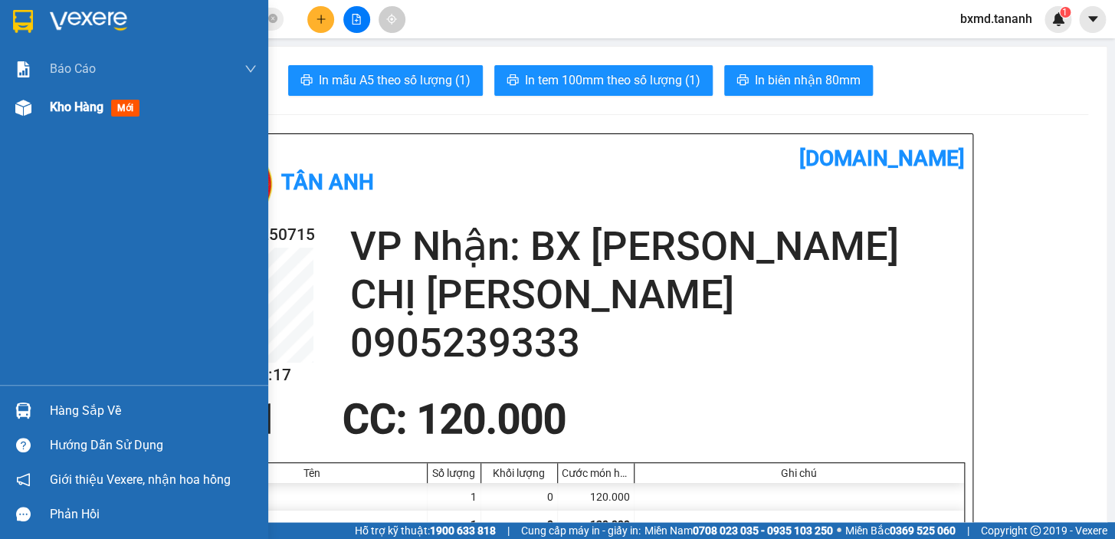
click at [25, 107] on img at bounding box center [23, 108] width 16 height 16
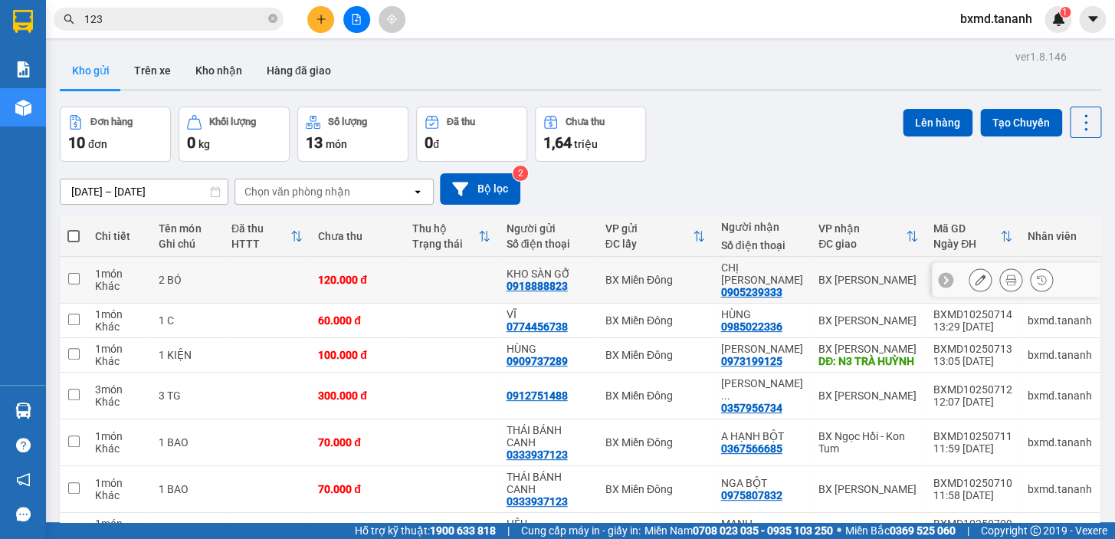
click at [970, 276] on button at bounding box center [980, 280] width 21 height 27
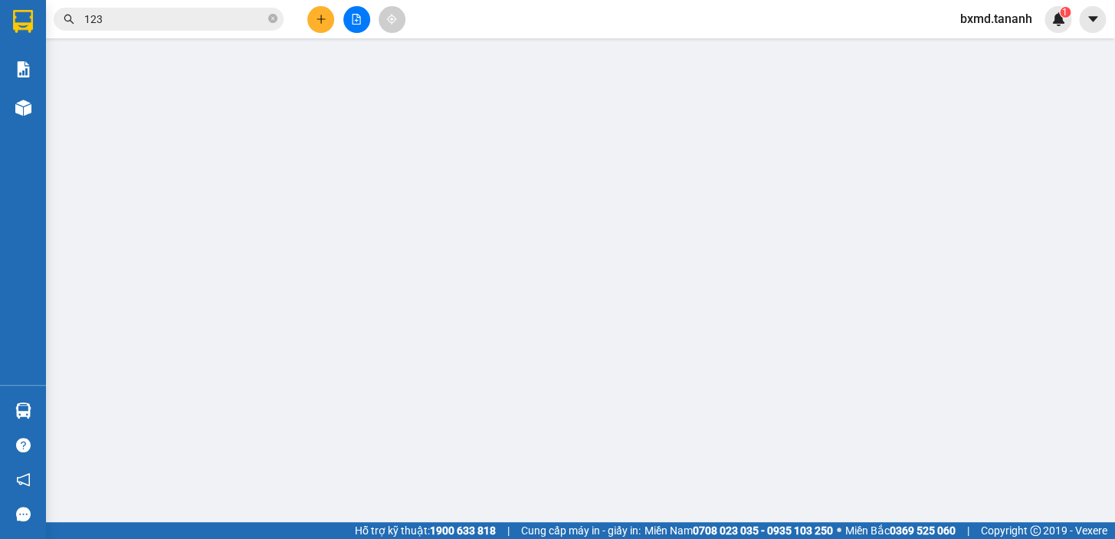
type input "0918888823"
type input "0905239333"
type input "120.000"
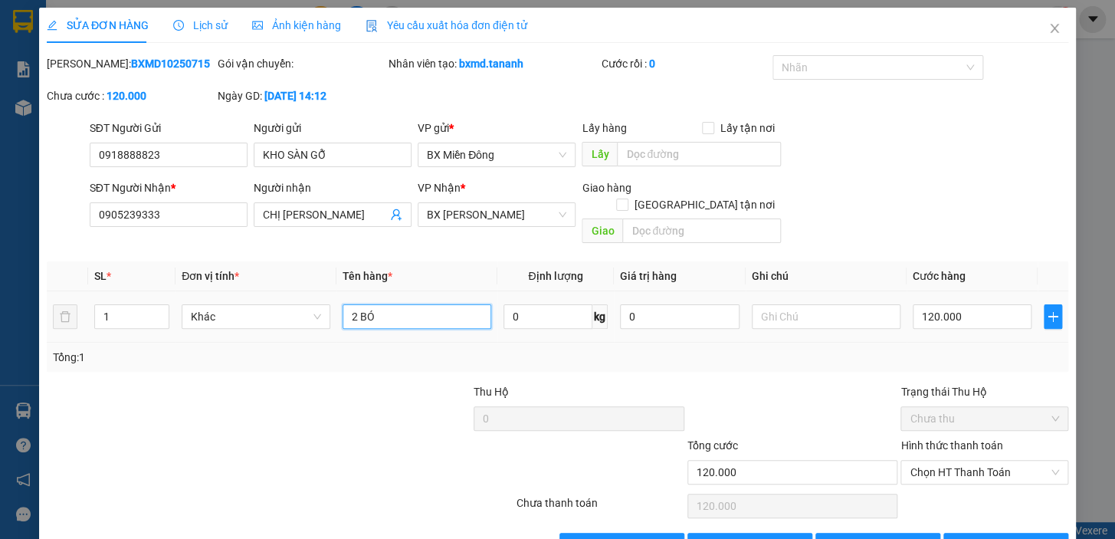
click at [382, 304] on input "2 BÓ" at bounding box center [417, 316] width 149 height 25
drag, startPoint x: 149, startPoint y: 302, endPoint x: 117, endPoint y: 303, distance: 32.2
click at [119, 304] on div "1" at bounding box center [131, 316] width 75 height 25
click at [117, 305] on input "1" at bounding box center [132, 316] width 74 height 23
type input "3"
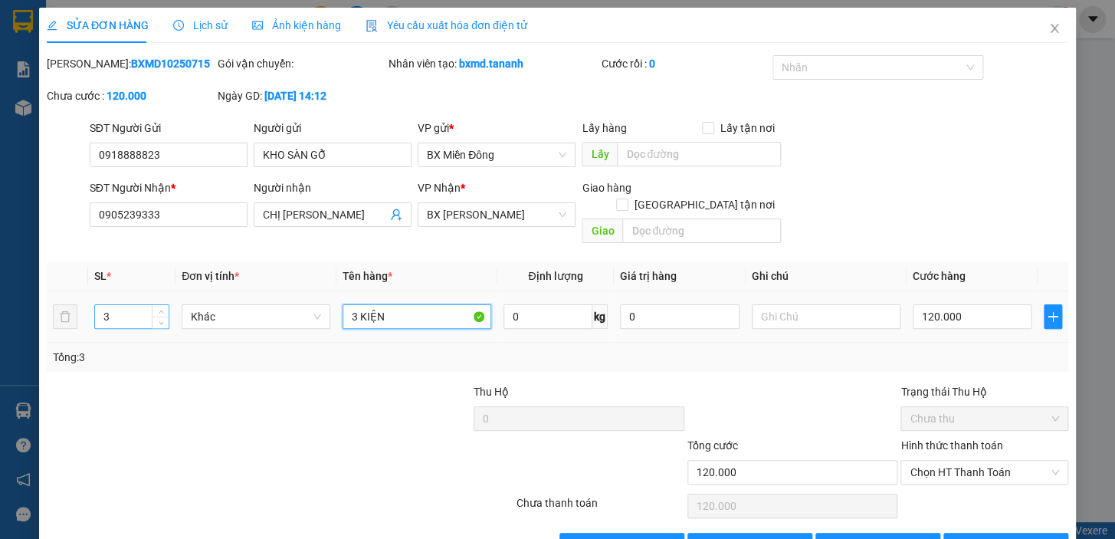
type input "3 KIỆN"
type input "1"
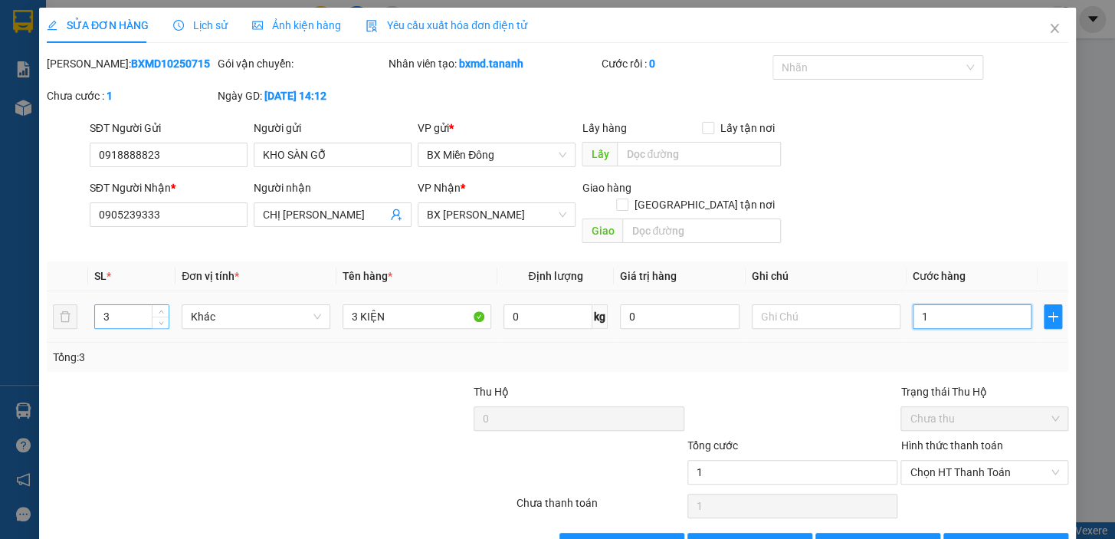
type input "16"
type input "160"
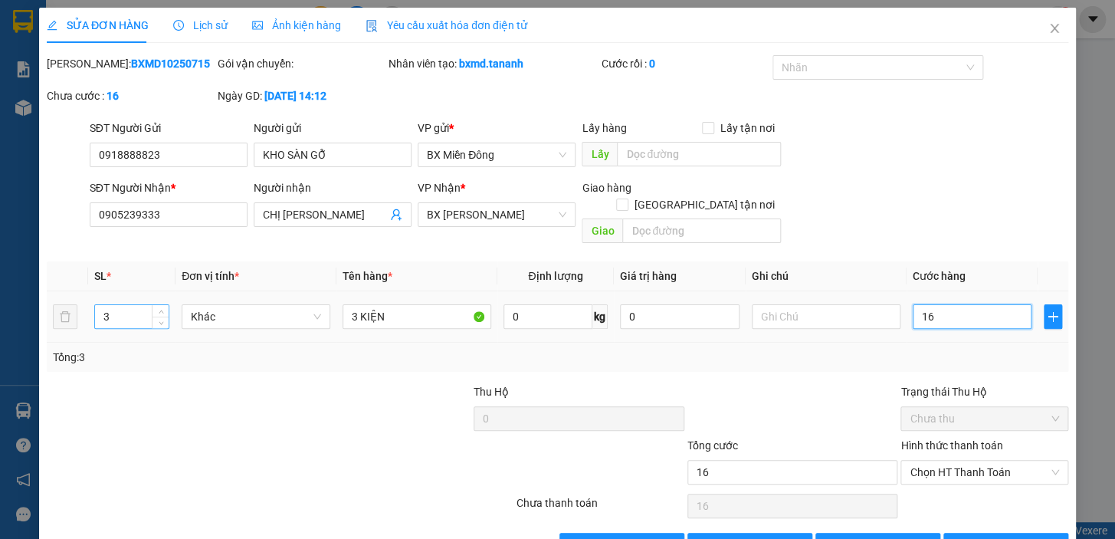
type input "160"
type input "16"
type input "1"
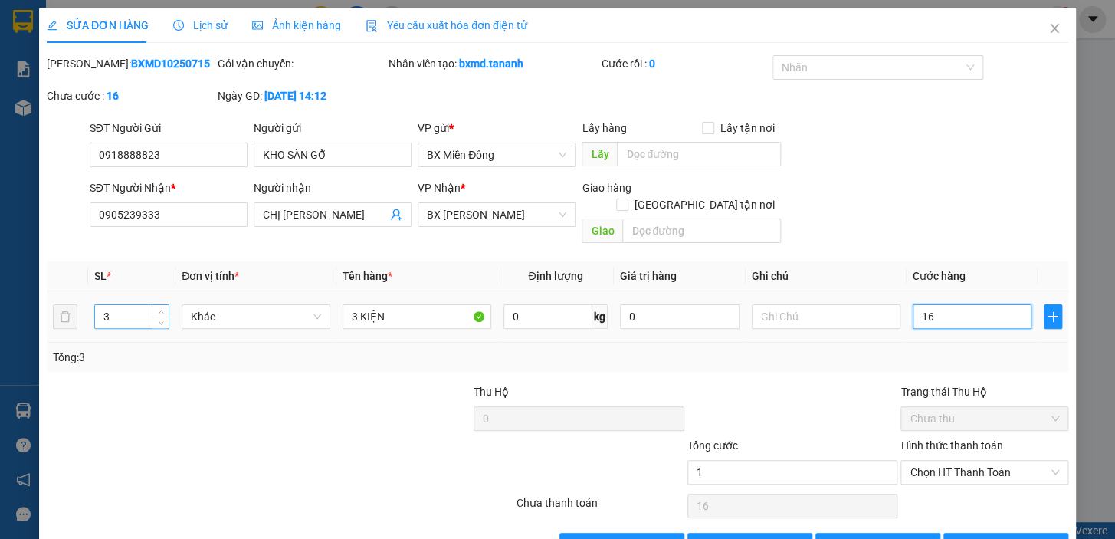
type input "1"
type input "188"
type input "1.880"
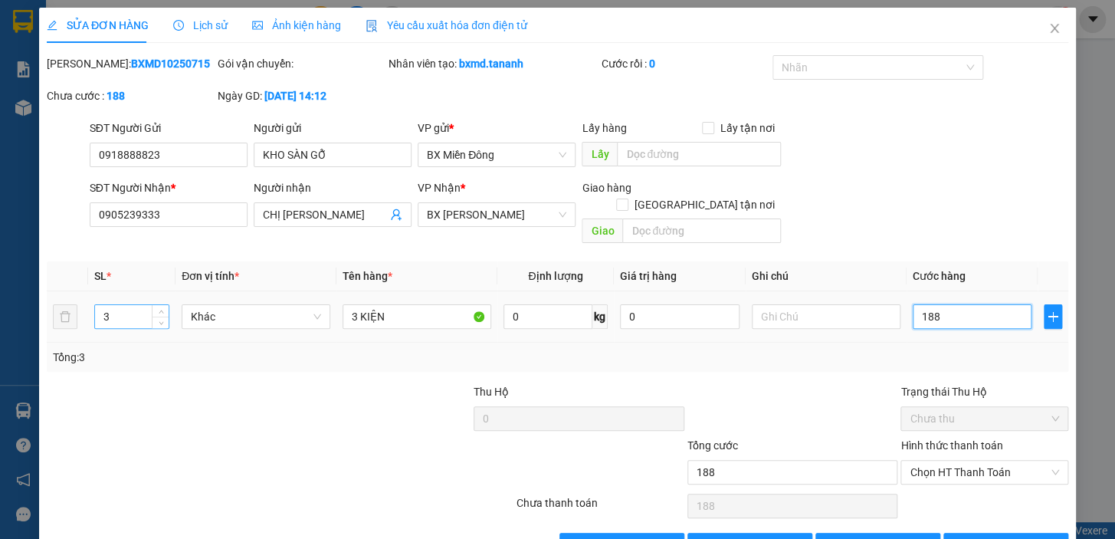
type input "1.880"
type input "188"
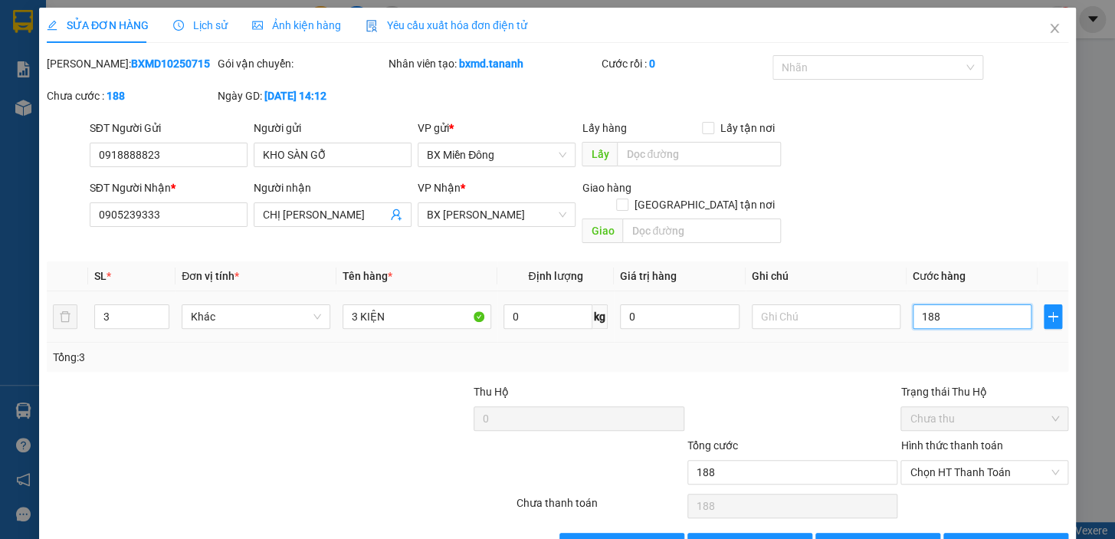
type input "18"
type input "180"
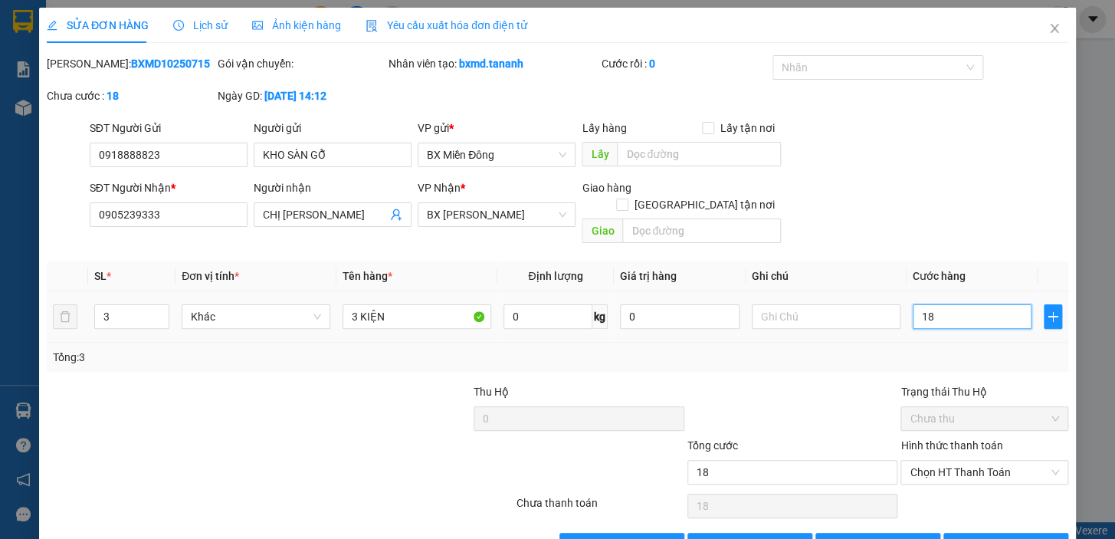
type input "180"
click at [1020, 537] on span "[PERSON_NAME] và In" at bounding box center [1026, 545] width 107 height 17
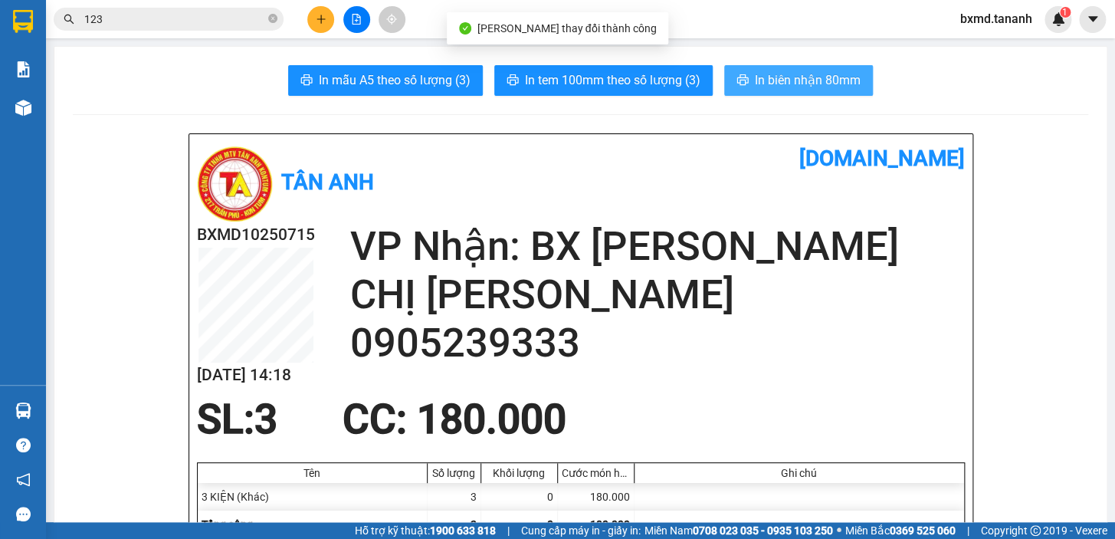
click at [835, 90] on button "In biên nhận 80mm" at bounding box center [798, 80] width 149 height 31
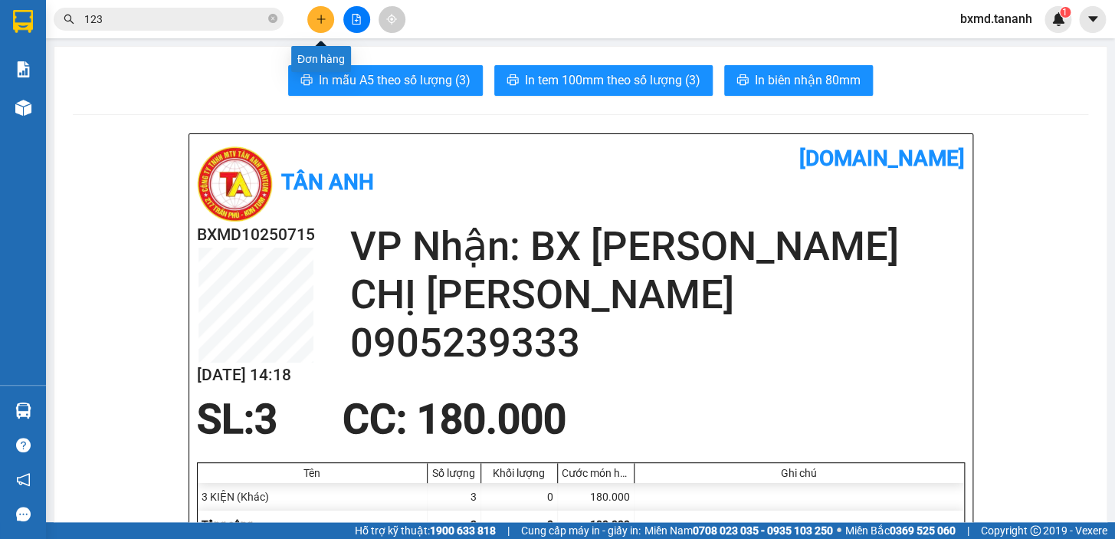
click at [311, 18] on button at bounding box center [320, 19] width 27 height 27
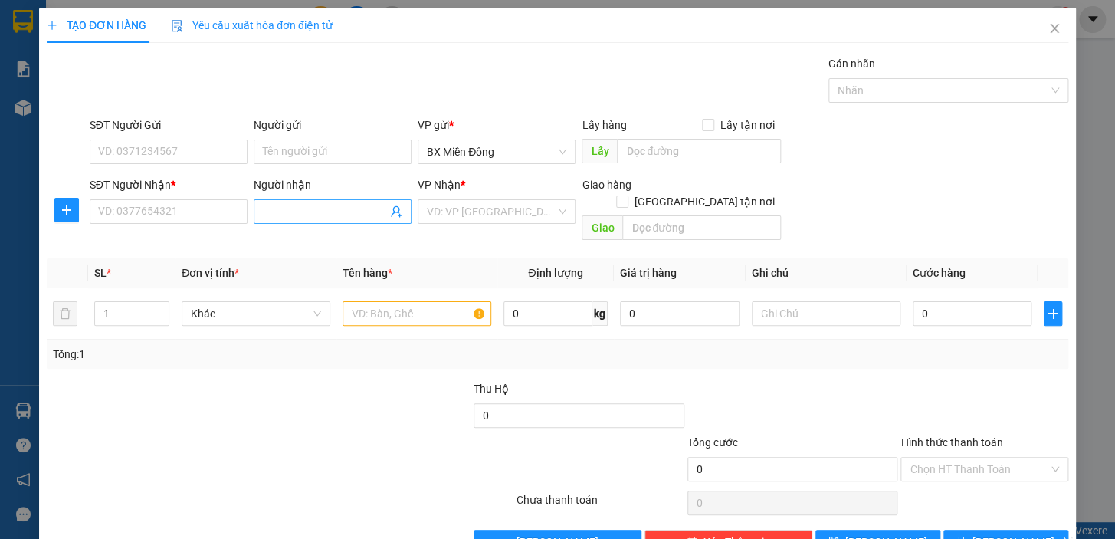
click at [297, 217] on input "Người nhận" at bounding box center [325, 211] width 124 height 17
type input "A"
type input "ÁNH"
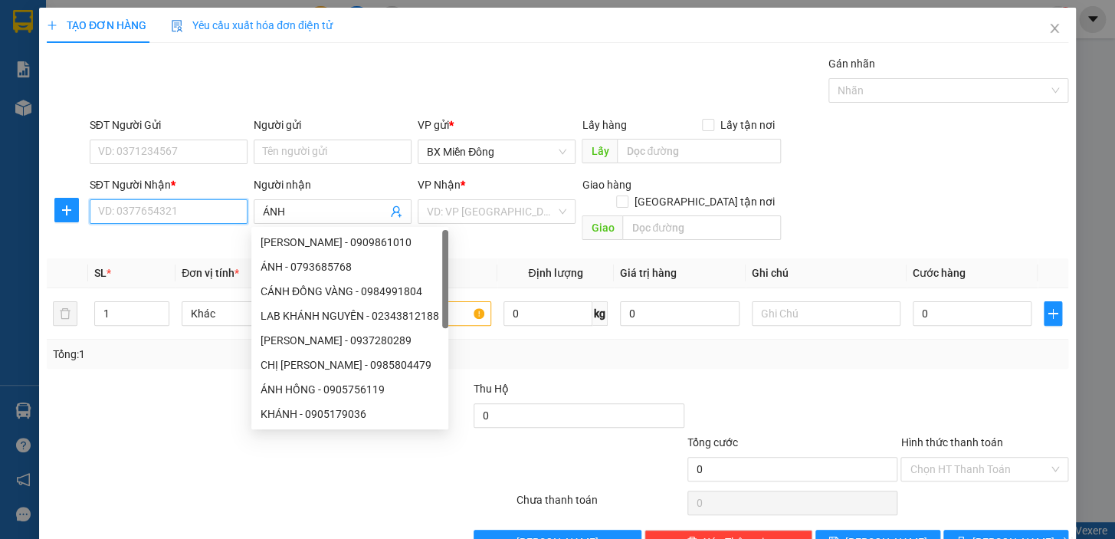
click at [169, 212] on input "SĐT Người Nhận *" at bounding box center [169, 211] width 158 height 25
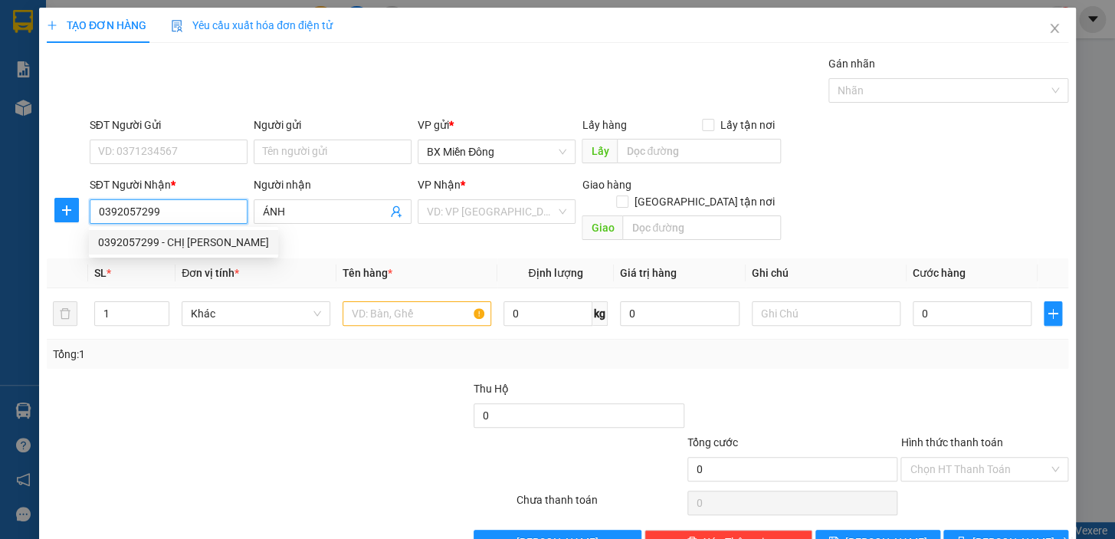
type input "0392057299"
drag, startPoint x: 207, startPoint y: 169, endPoint x: 211, endPoint y: 151, distance: 18.0
click at [207, 164] on div "SĐT Người Gửi VD: 0371234567" at bounding box center [169, 144] width 158 height 54
click at [211, 151] on input "SĐT Người Gửi" at bounding box center [169, 152] width 158 height 25
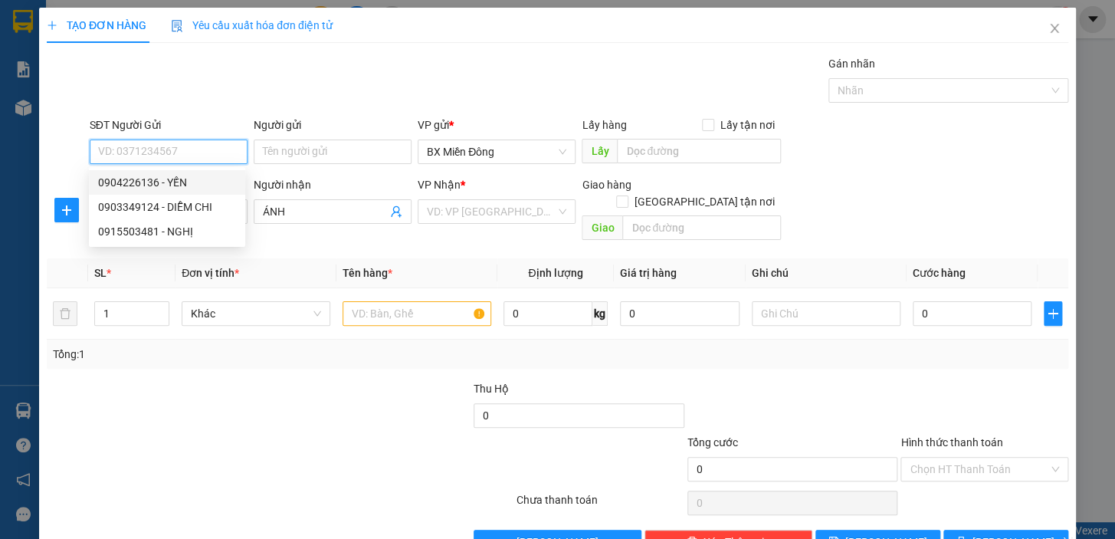
click at [202, 175] on div "0904226136 - YẾN" at bounding box center [167, 182] width 138 height 17
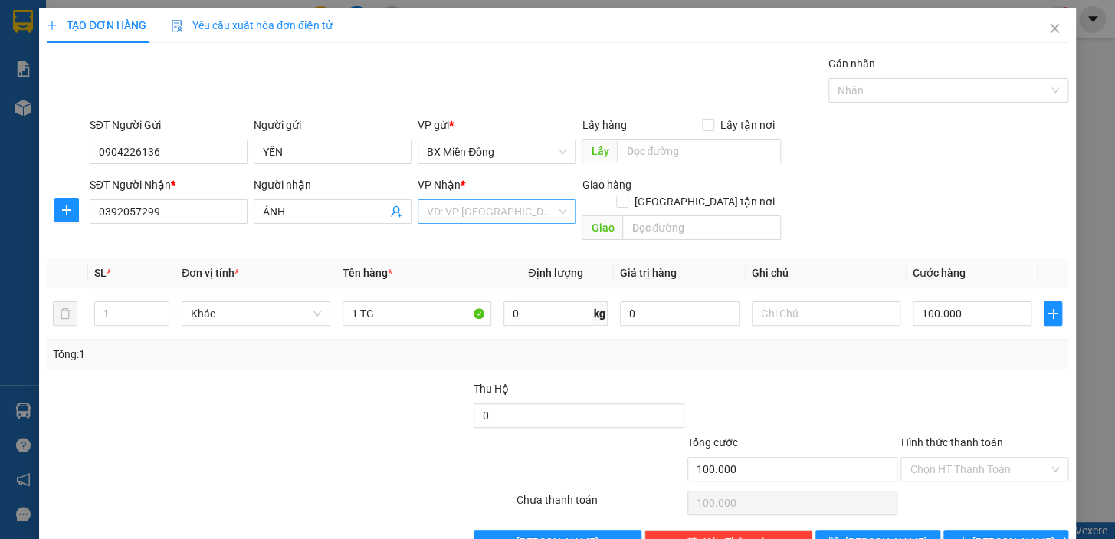
click at [537, 215] on input "search" at bounding box center [491, 211] width 129 height 23
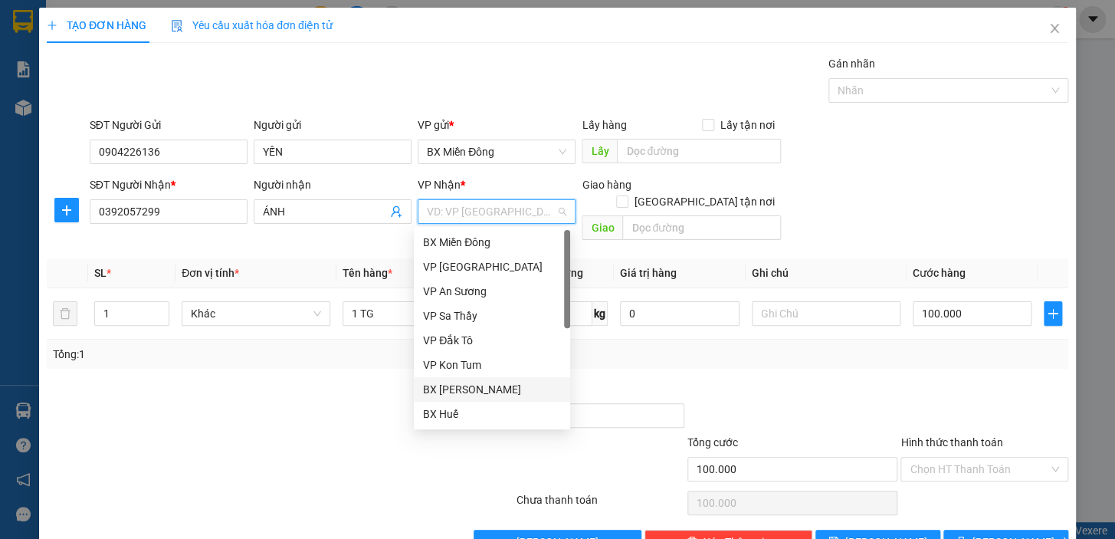
click at [537, 395] on div "BX [PERSON_NAME]" at bounding box center [492, 389] width 138 height 17
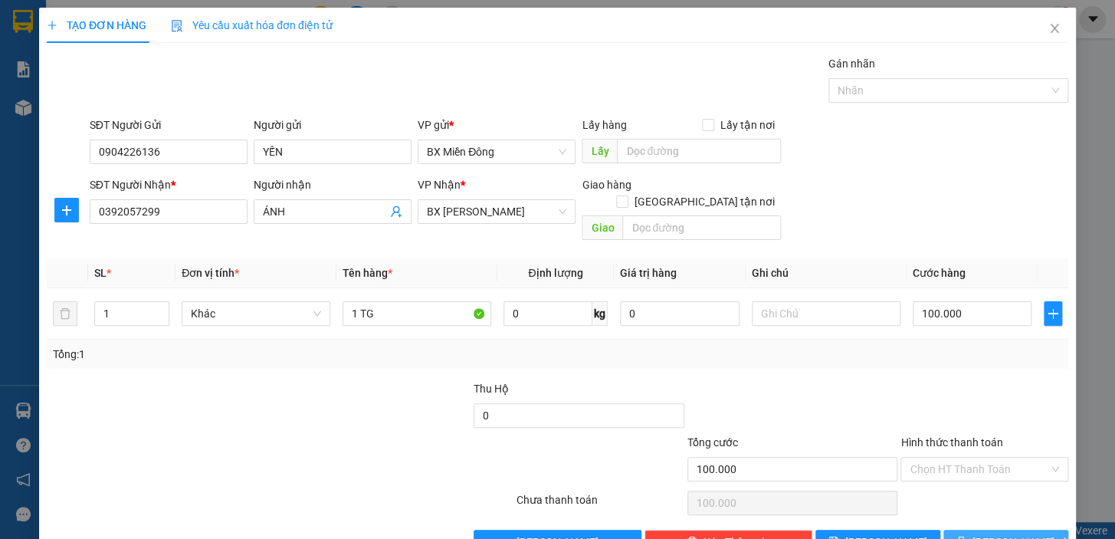
click at [991, 533] on span "[PERSON_NAME] và In" at bounding box center [1026, 541] width 107 height 17
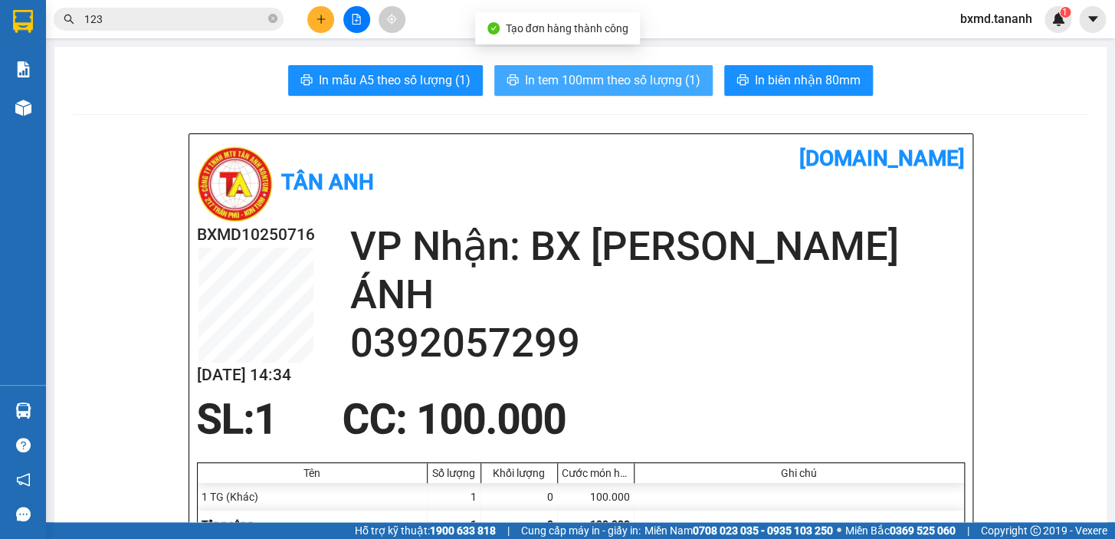
click at [676, 87] on span "In tem 100mm theo số lượng (1)" at bounding box center [613, 80] width 176 height 19
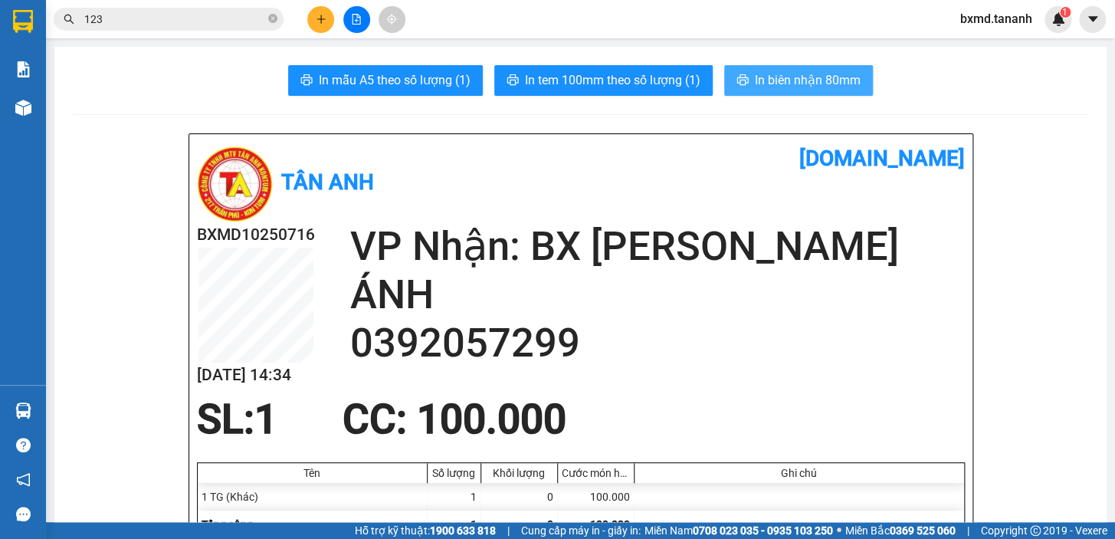
click at [768, 84] on span "In biên nhận 80mm" at bounding box center [808, 80] width 106 height 19
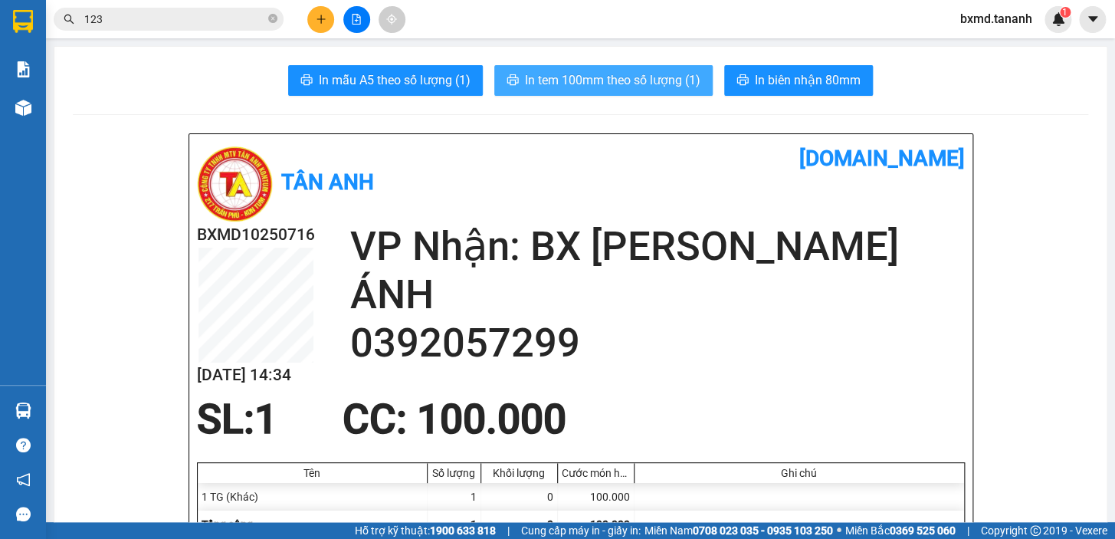
click at [660, 77] on span "In tem 100mm theo số lượng (1)" at bounding box center [613, 80] width 176 height 19
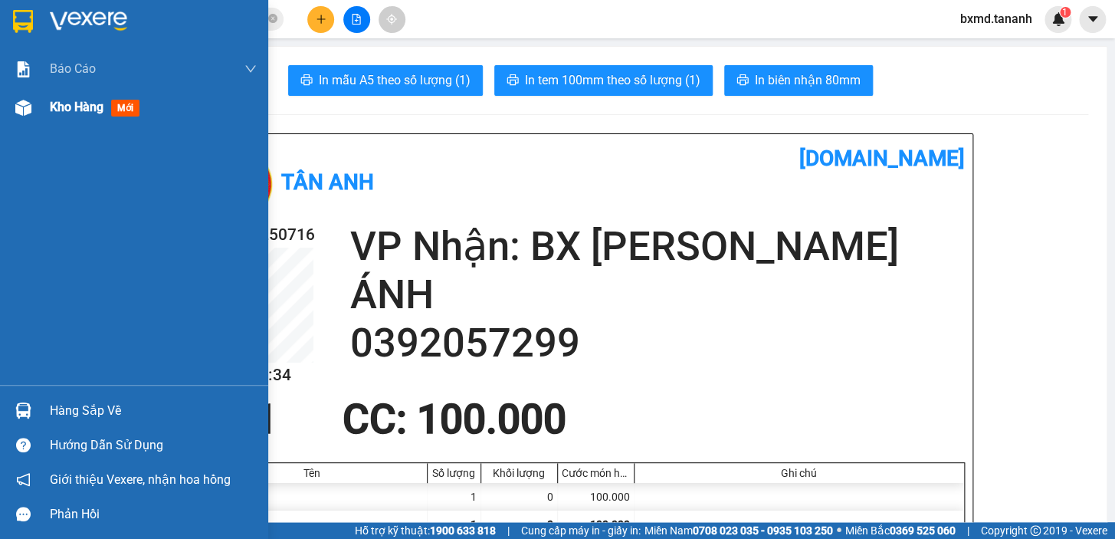
click at [31, 103] on img at bounding box center [23, 108] width 16 height 16
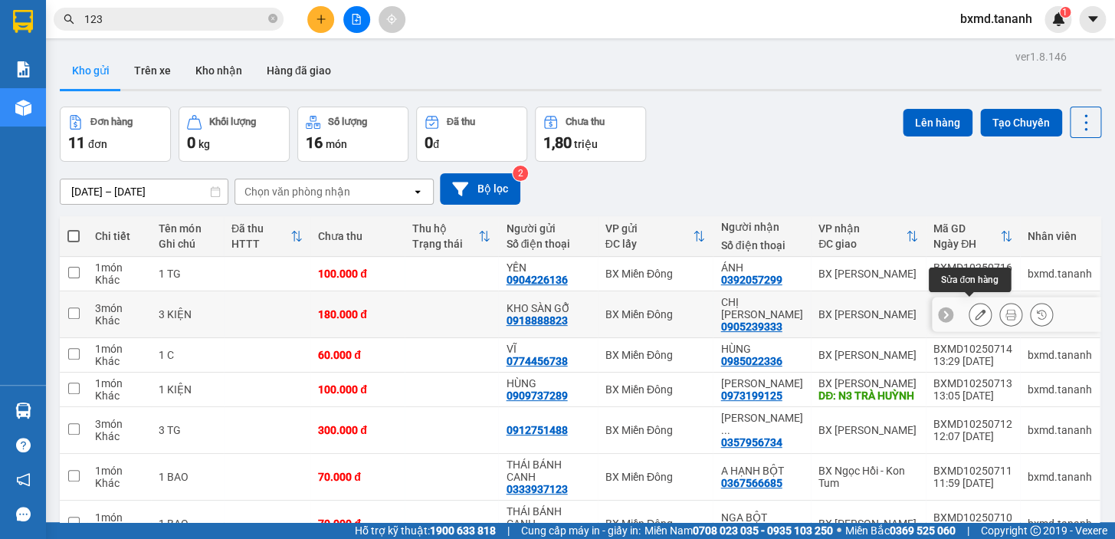
click at [975, 313] on icon at bounding box center [980, 314] width 11 height 11
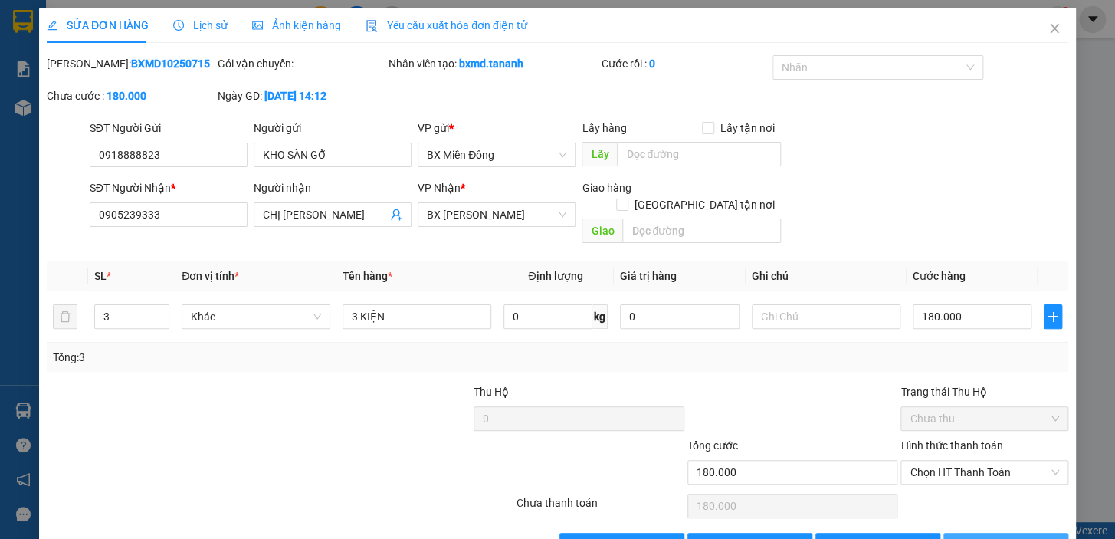
click at [1016, 537] on span "[PERSON_NAME] và In" at bounding box center [1026, 545] width 107 height 17
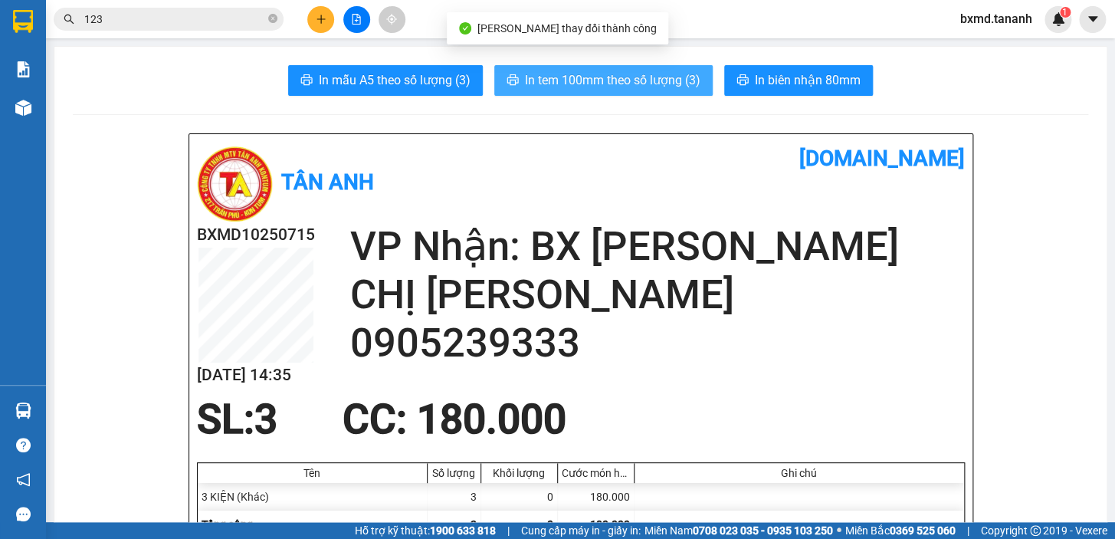
click at [632, 69] on button "In tem 100mm theo số lượng (3)" at bounding box center [603, 80] width 218 height 31
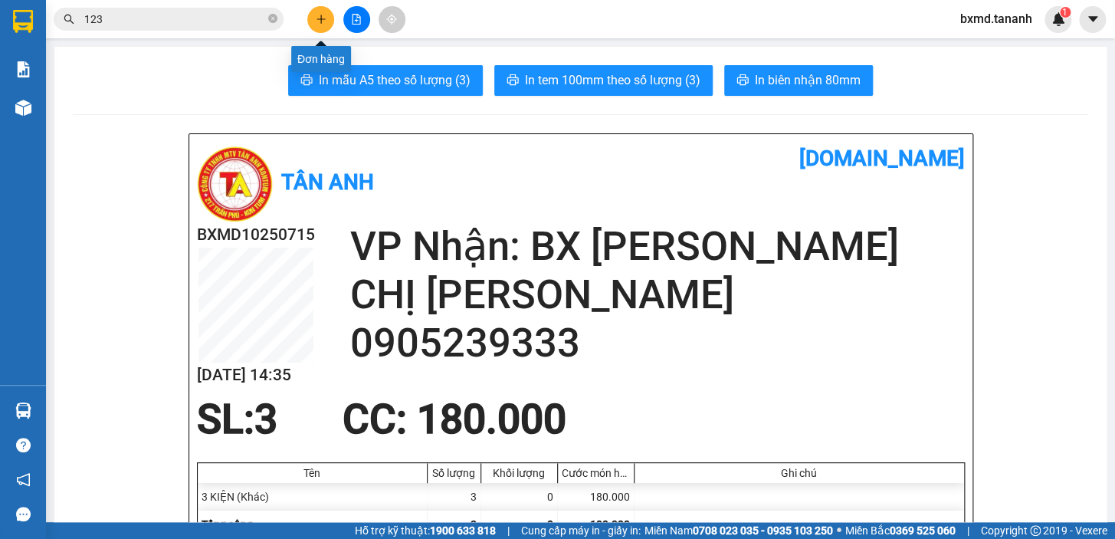
click at [334, 15] on div at bounding box center [356, 19] width 115 height 27
click at [329, 29] on button at bounding box center [320, 19] width 27 height 27
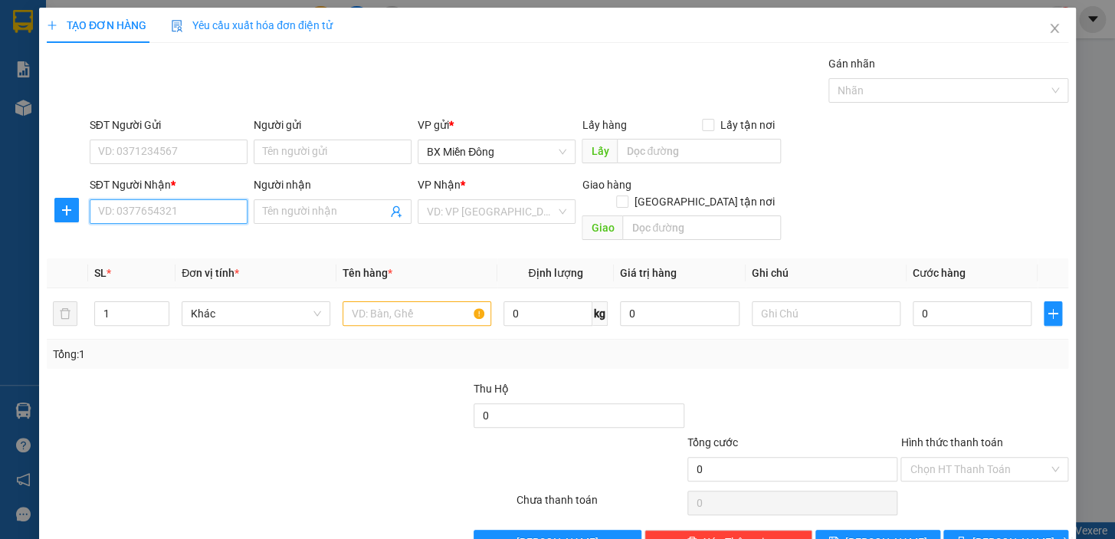
click at [177, 202] on input "SĐT Người Nhận *" at bounding box center [169, 211] width 158 height 25
click at [176, 206] on input "SĐT Người Nhận *" at bounding box center [169, 211] width 158 height 25
click at [308, 215] on input "Người nhận" at bounding box center [325, 211] width 124 height 17
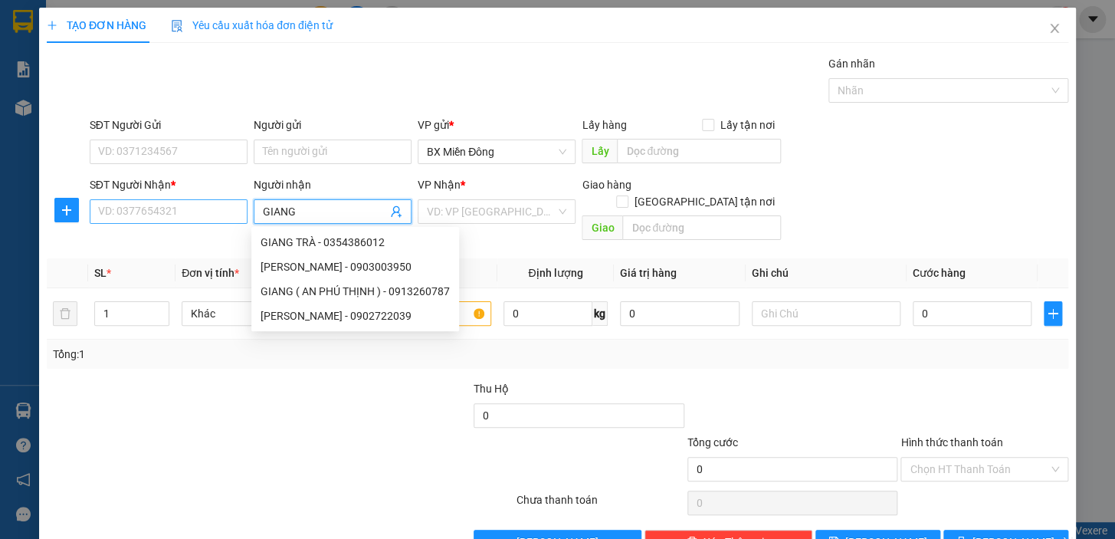
type input "GIANG"
click at [207, 208] on input "SĐT Người Nhận *" at bounding box center [169, 211] width 158 height 25
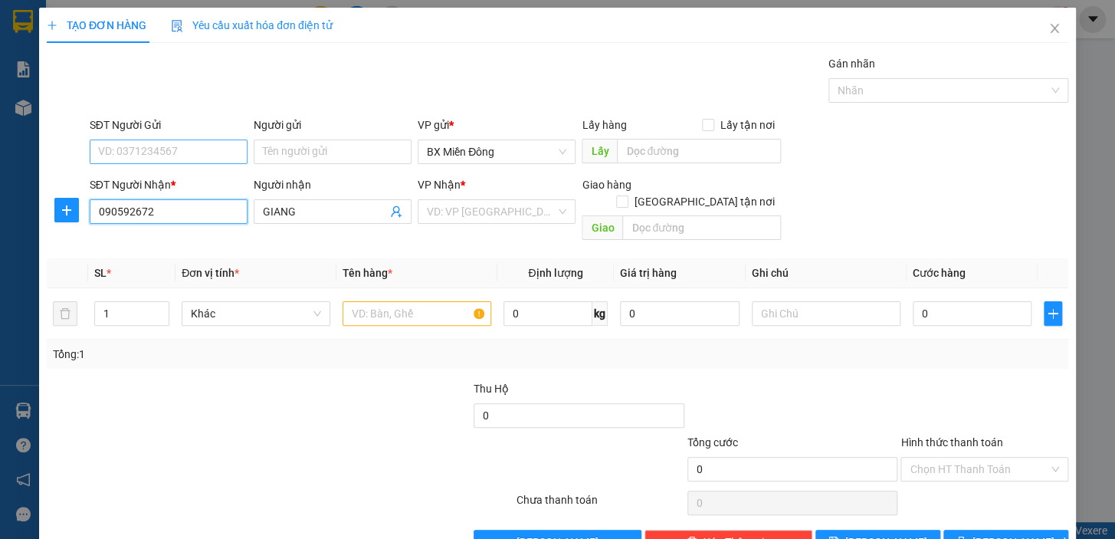
type input "090592672"
click at [182, 161] on input "SĐT Người Gửi" at bounding box center [169, 152] width 158 height 25
click at [185, 159] on input "SĐT Người Gửi" at bounding box center [169, 152] width 158 height 25
click at [233, 144] on input "SĐT Người Gửi" at bounding box center [169, 152] width 158 height 25
type input "0964734111"
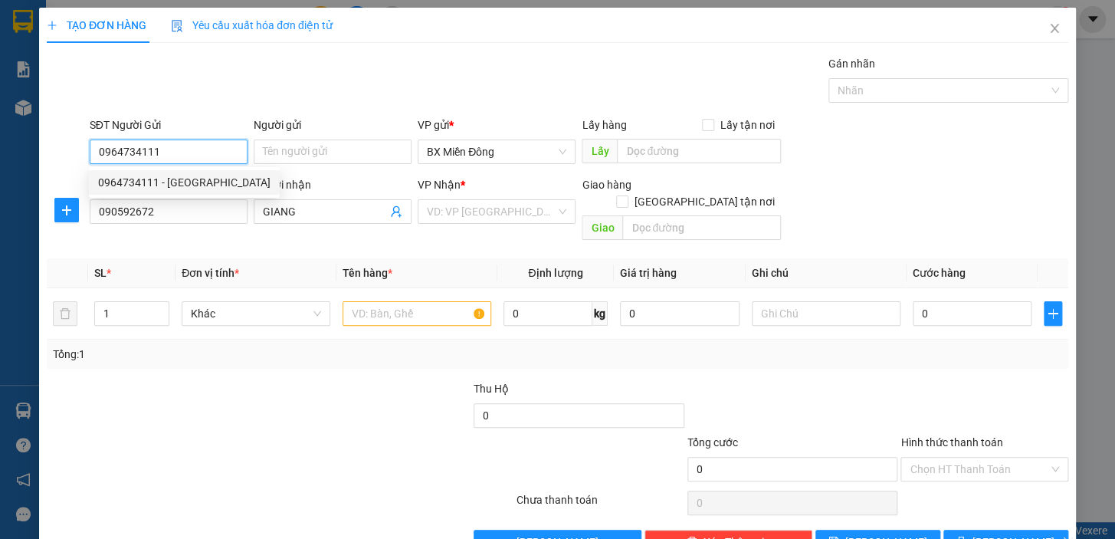
click at [147, 187] on div "0964734111 - [GEOGRAPHIC_DATA]" at bounding box center [184, 182] width 172 height 17
type input "THÁI VIỆT AN"
type input "180.000"
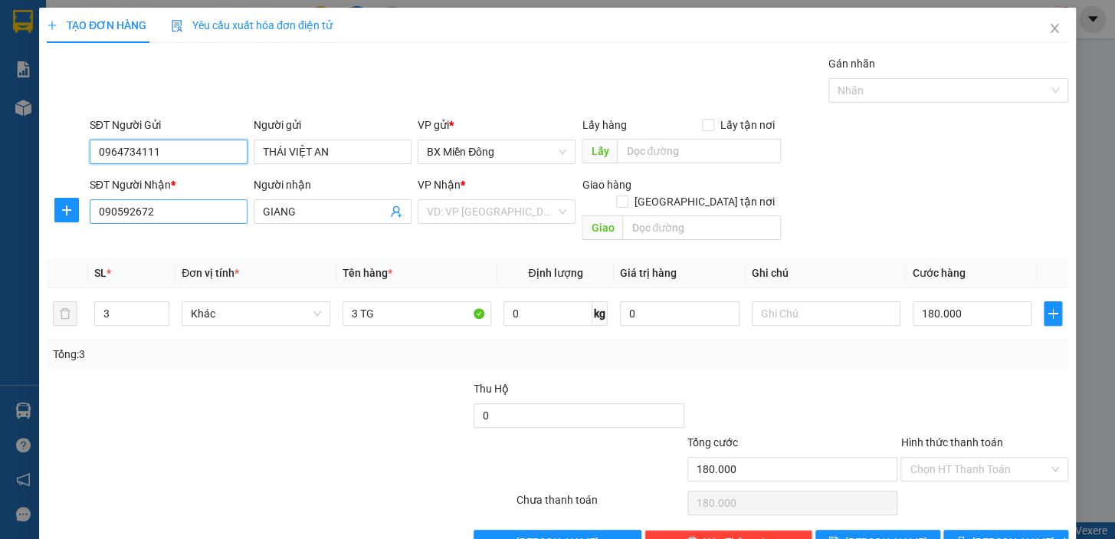
type input "0964734111"
drag, startPoint x: 163, startPoint y: 215, endPoint x: 21, endPoint y: 233, distance: 142.9
click at [24, 233] on div "TẠO ĐƠN HÀNG Yêu cầu xuất hóa đơn điện tử Transit Pickup Surcharge Ids Transit …" at bounding box center [557, 269] width 1115 height 539
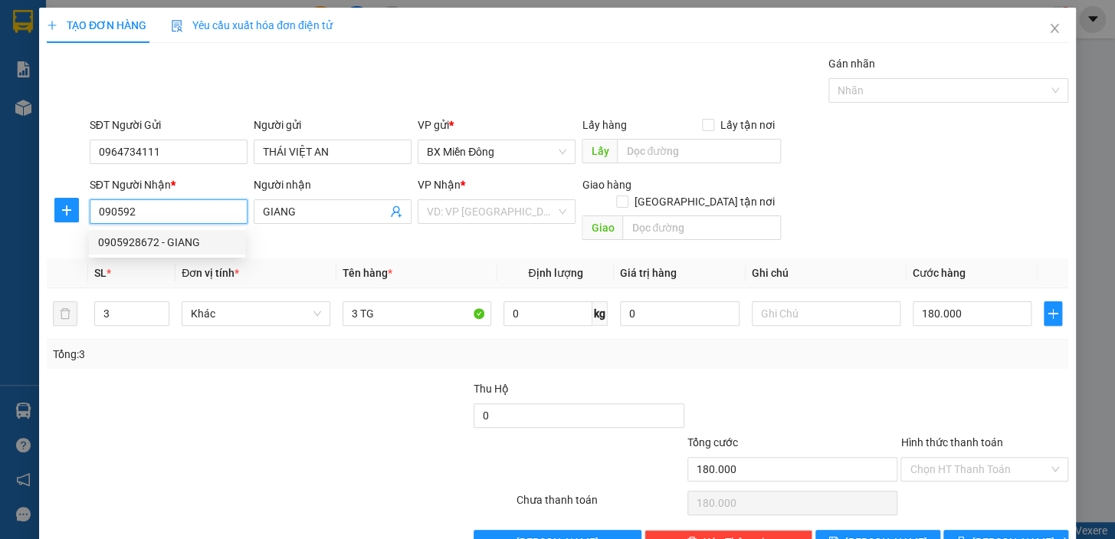
click at [183, 235] on div "0905928672 - GIANG" at bounding box center [167, 242] width 138 height 17
type input "0905928672"
type input "GIANG"
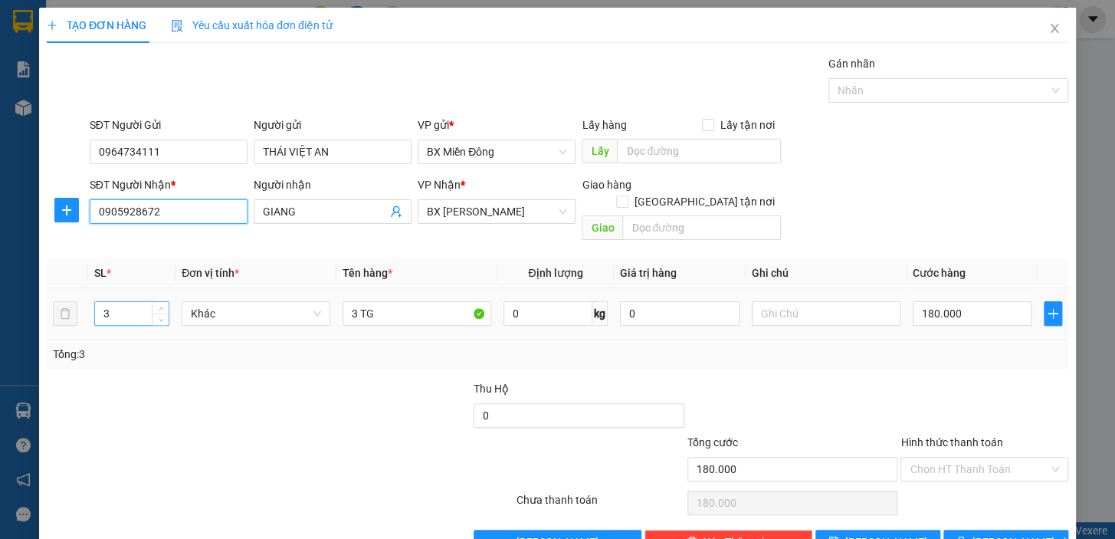
type input "0905928672"
click at [128, 302] on input "3" at bounding box center [132, 313] width 74 height 23
type input "1"
type input "1 TG"
type input "5"
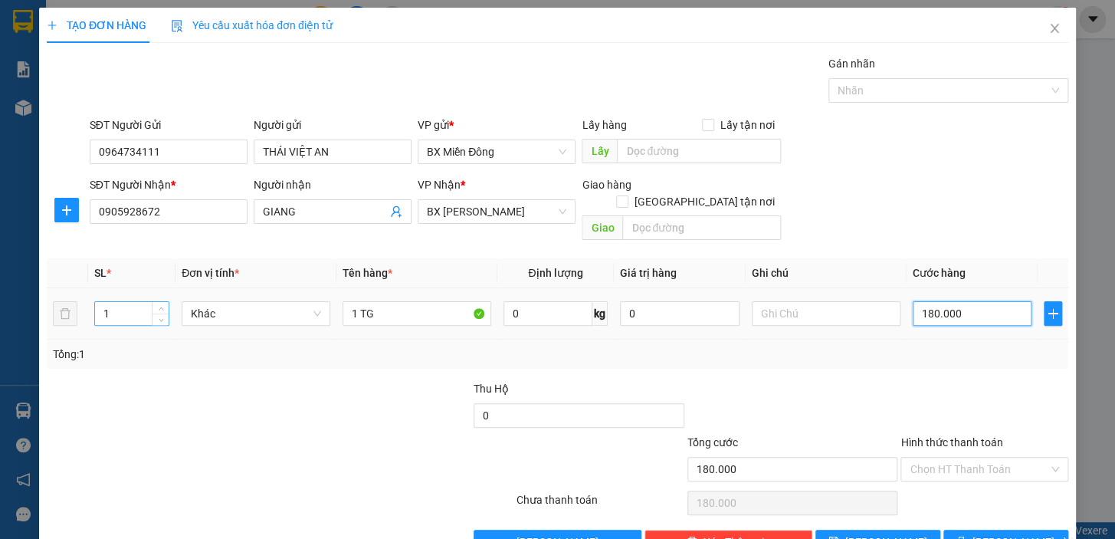
type input "5"
click at [997, 533] on span "[PERSON_NAME] và In" at bounding box center [1026, 541] width 107 height 17
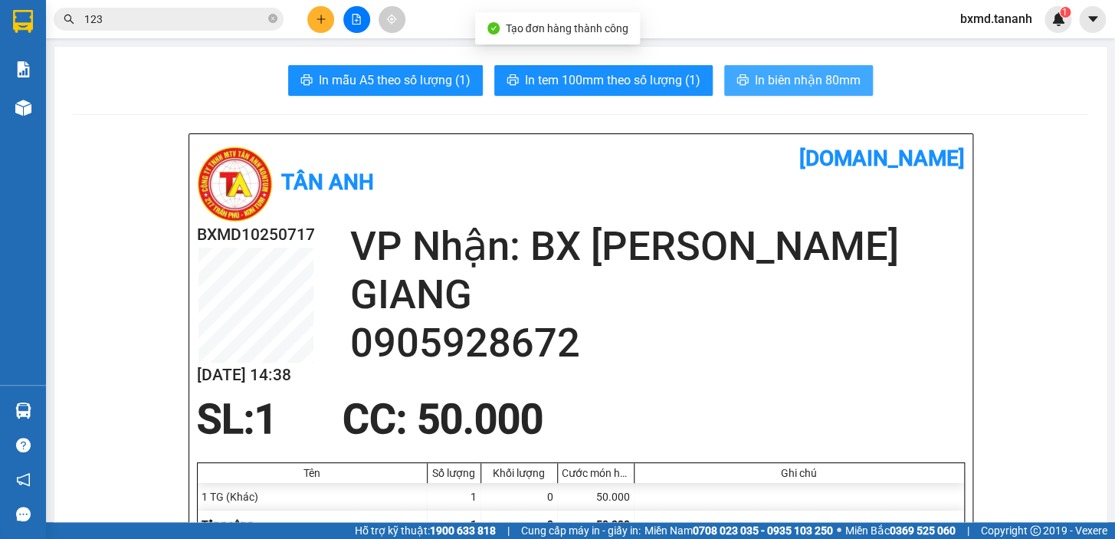
click at [807, 83] on span "In biên nhận 80mm" at bounding box center [808, 80] width 106 height 19
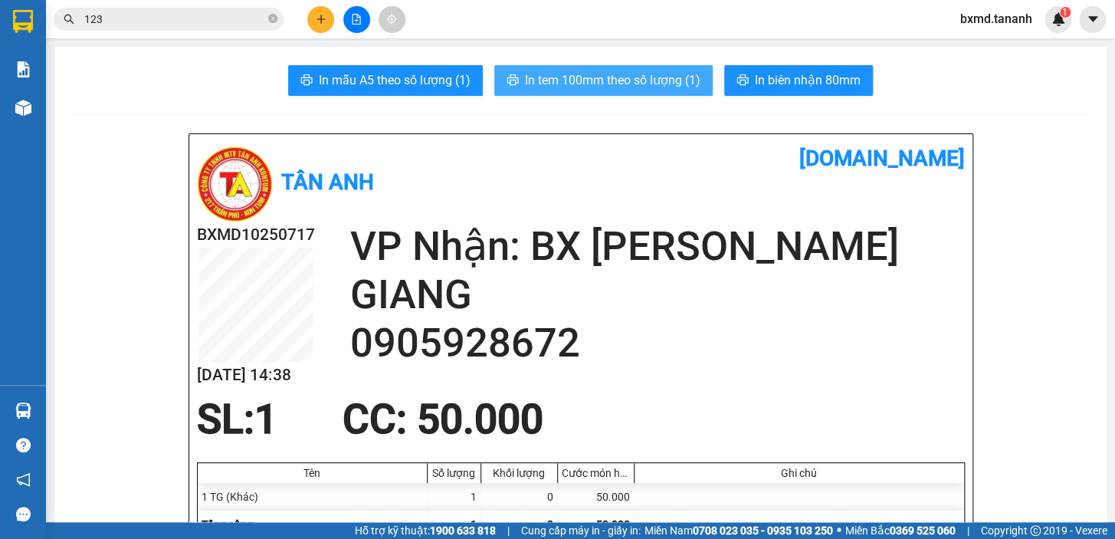
click at [674, 71] on span "In tem 100mm theo số lượng (1)" at bounding box center [613, 80] width 176 height 19
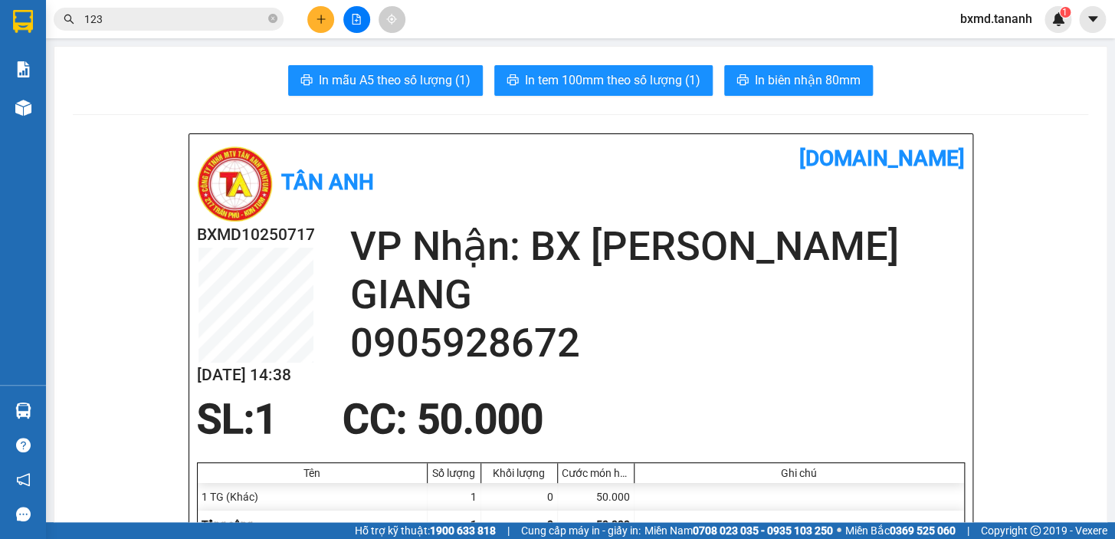
click at [324, 17] on icon "plus" at bounding box center [321, 19] width 11 height 11
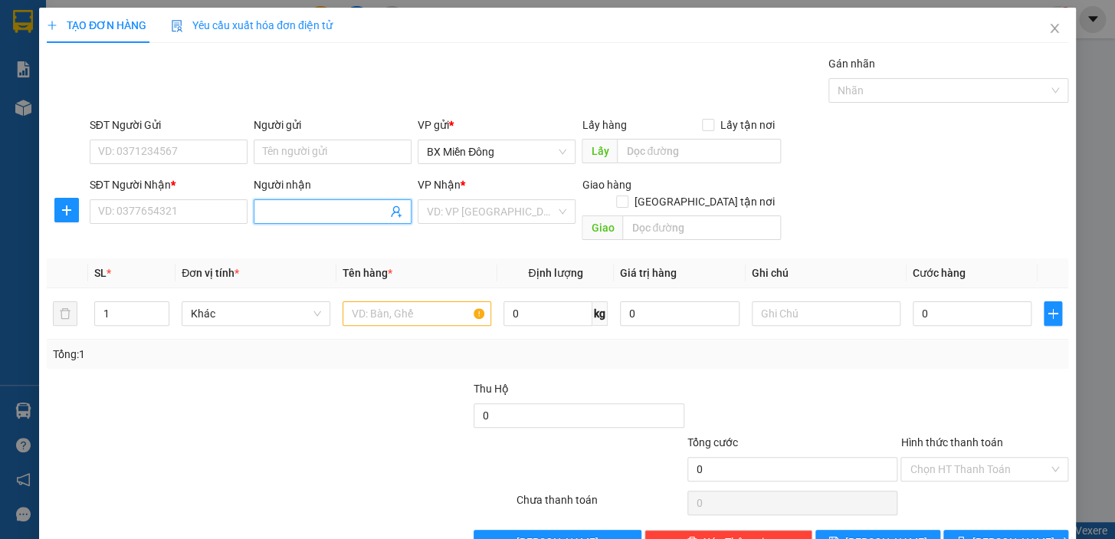
click at [294, 209] on input "Người nhận" at bounding box center [325, 211] width 124 height 17
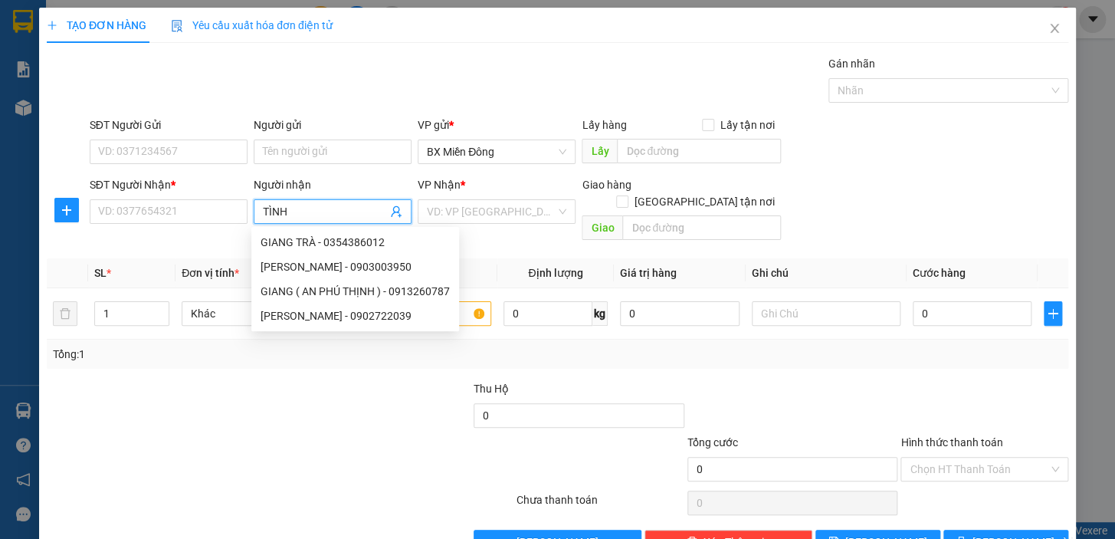
type input "TÌNH"
click at [341, 313] on div "TÌNH CỤC ĐEN - 0986424791" at bounding box center [331, 315] width 140 height 17
type input "0986424791"
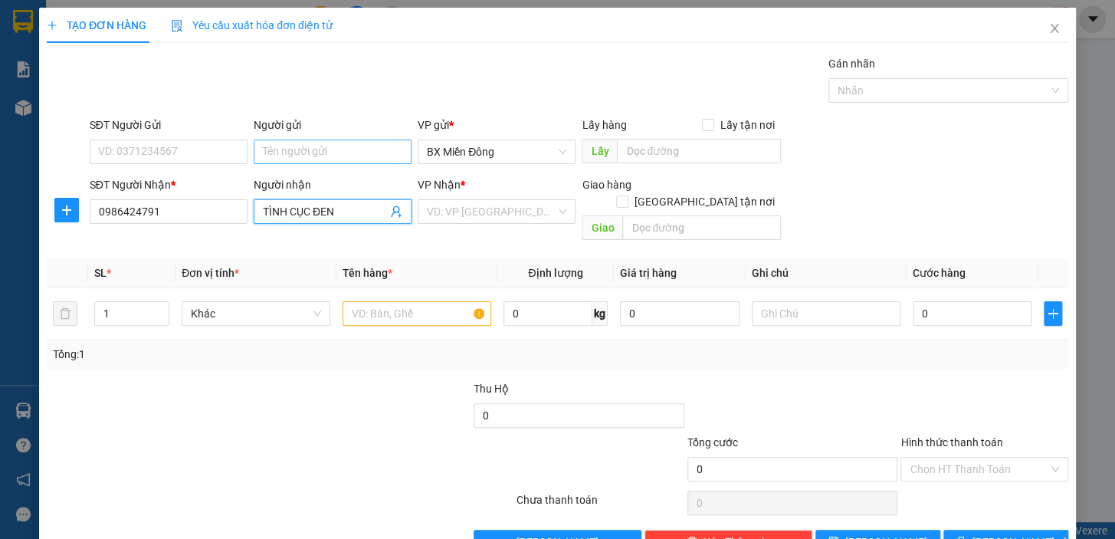
type input "TÌNH CỤC ĐEN"
click at [314, 160] on input "Người gửi" at bounding box center [333, 152] width 158 height 25
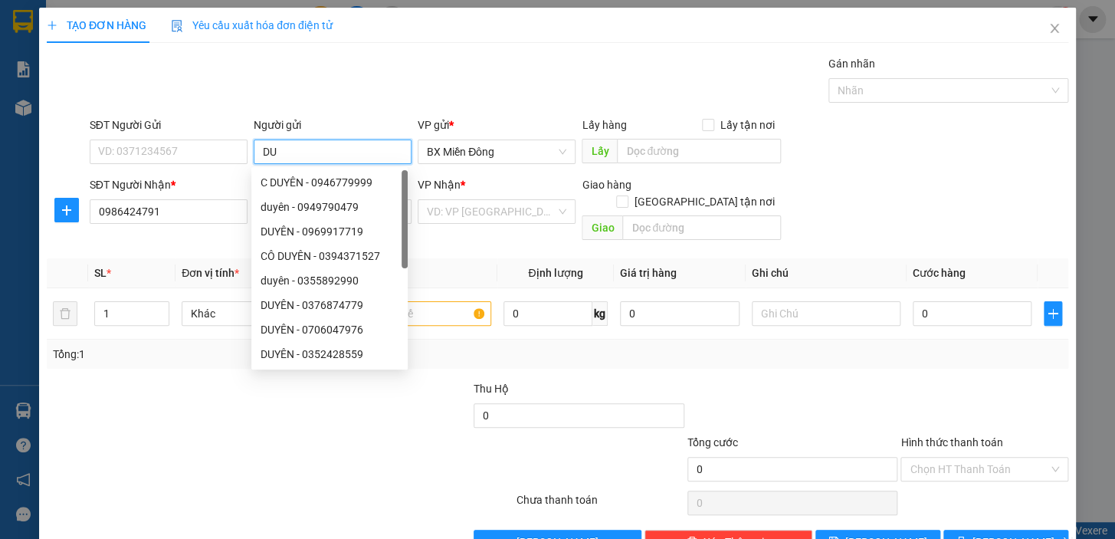
type input "D"
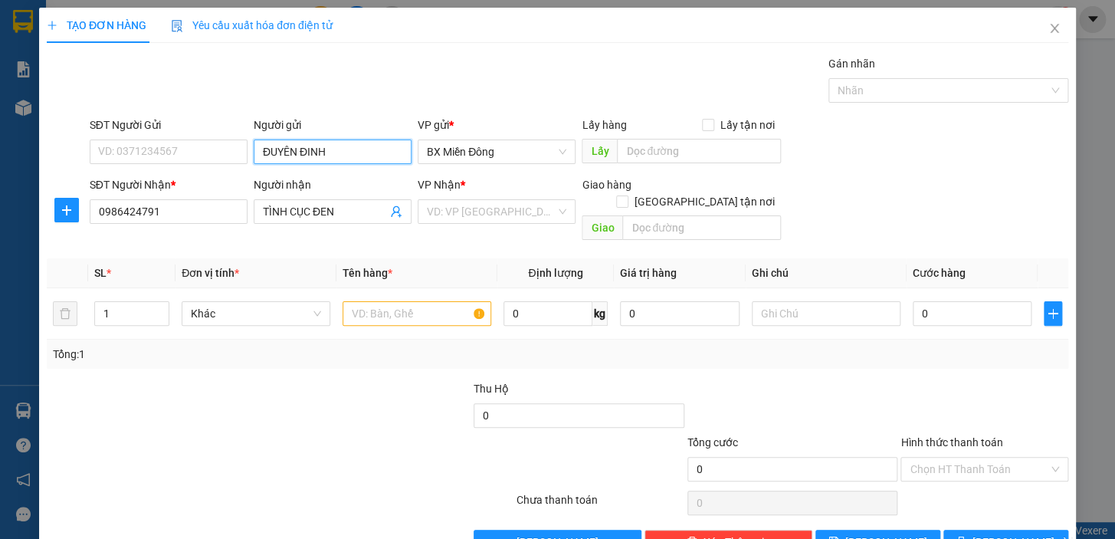
click at [255, 156] on input "ĐUYÊN ĐINH" at bounding box center [333, 152] width 158 height 25
click at [266, 154] on input "ĐUYÊN ĐINH" at bounding box center [333, 152] width 158 height 25
type input "DUYÊN ĐINH"
click at [328, 156] on input "DUYÊN ĐINH" at bounding box center [333, 152] width 158 height 25
click at [331, 174] on div "DUYÊN ĐINH - 0776261315" at bounding box center [330, 182] width 138 height 17
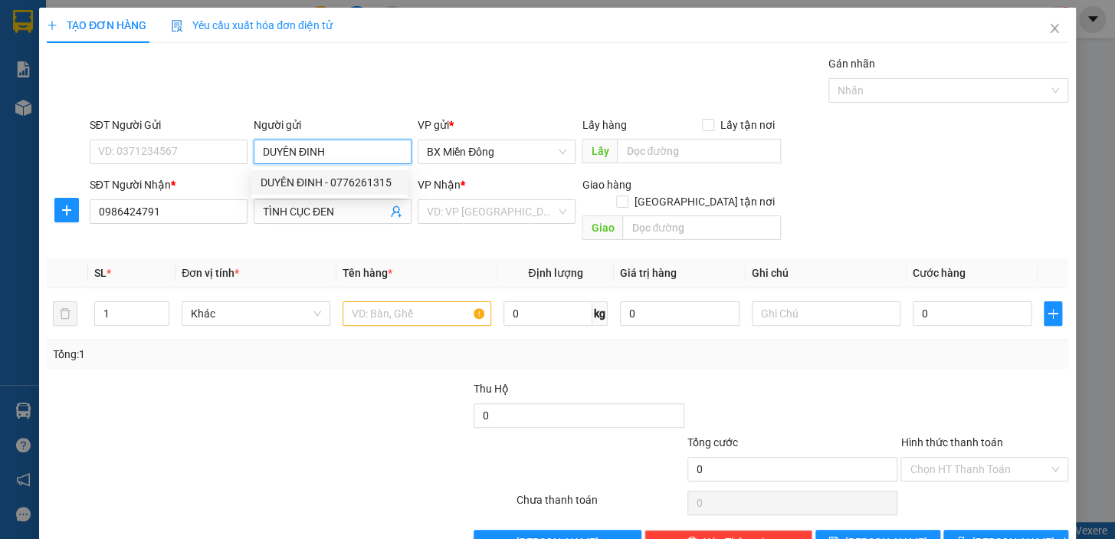
type input "0776261315"
type input "DUYÊN ĐINH"
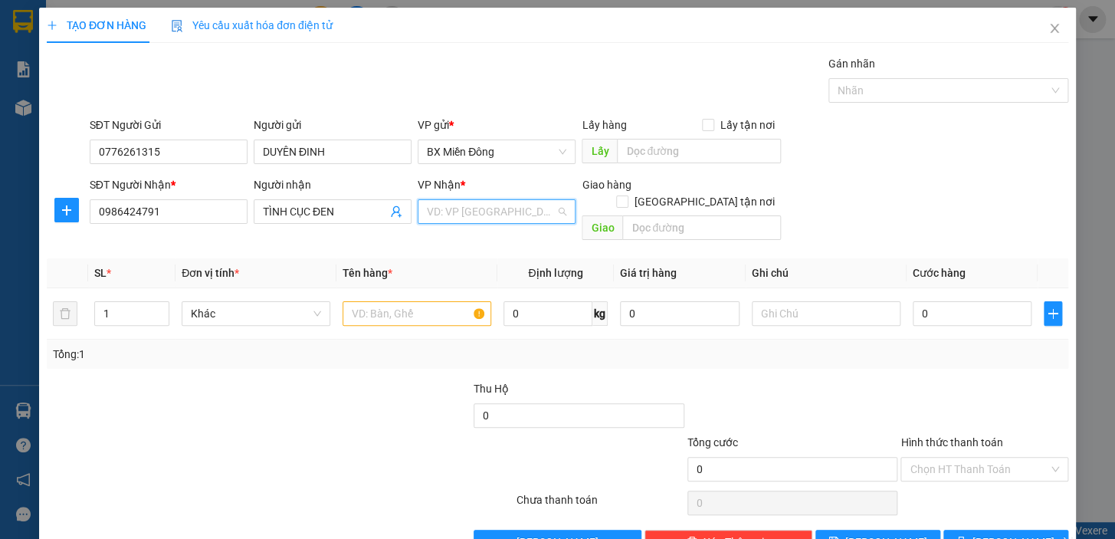
click at [469, 208] on input "search" at bounding box center [491, 211] width 129 height 23
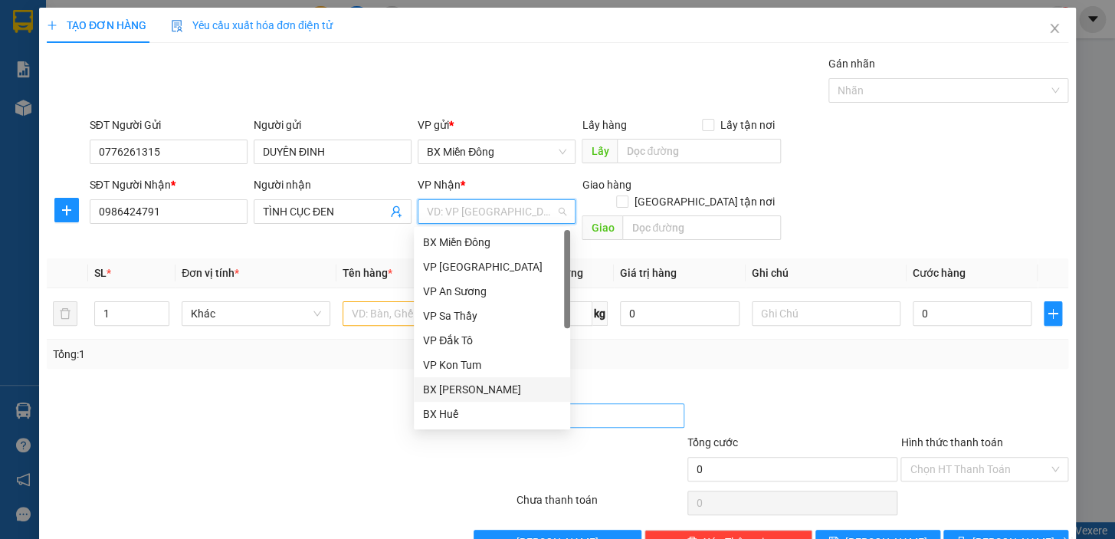
click at [501, 389] on div "BX [PERSON_NAME]" at bounding box center [492, 389] width 138 height 17
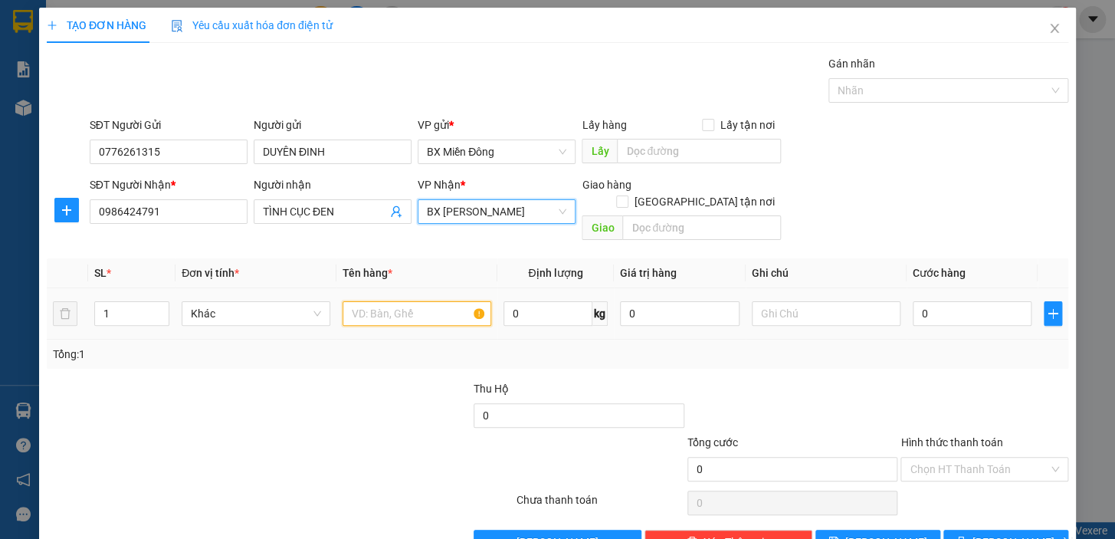
click at [375, 304] on input "text" at bounding box center [417, 313] width 149 height 25
click at [145, 305] on input "1" at bounding box center [132, 313] width 74 height 23
type input "5"
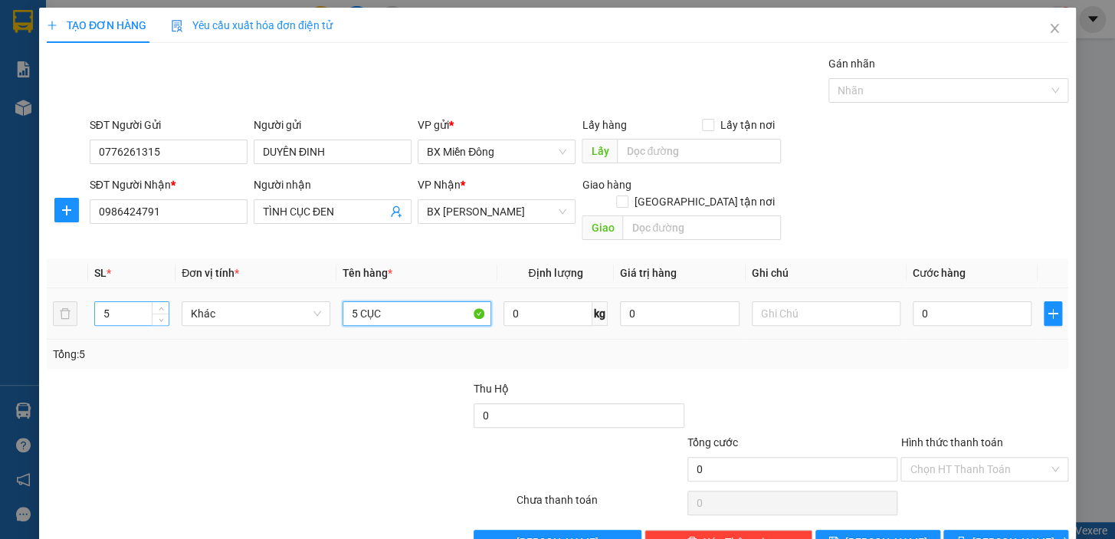
type input "5 CỤC"
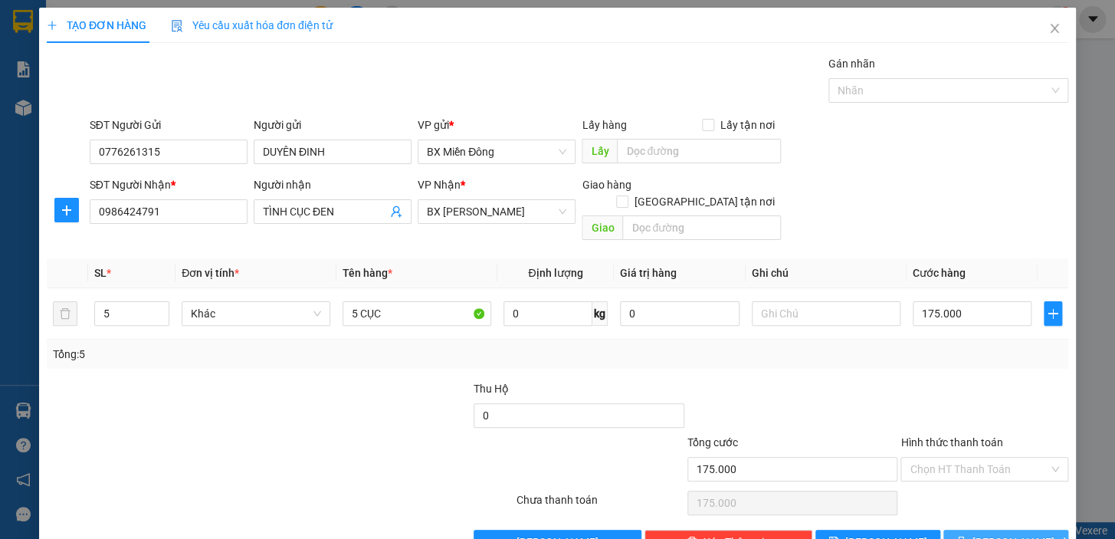
click at [1039, 530] on button "[PERSON_NAME] và In" at bounding box center [1006, 542] width 125 height 25
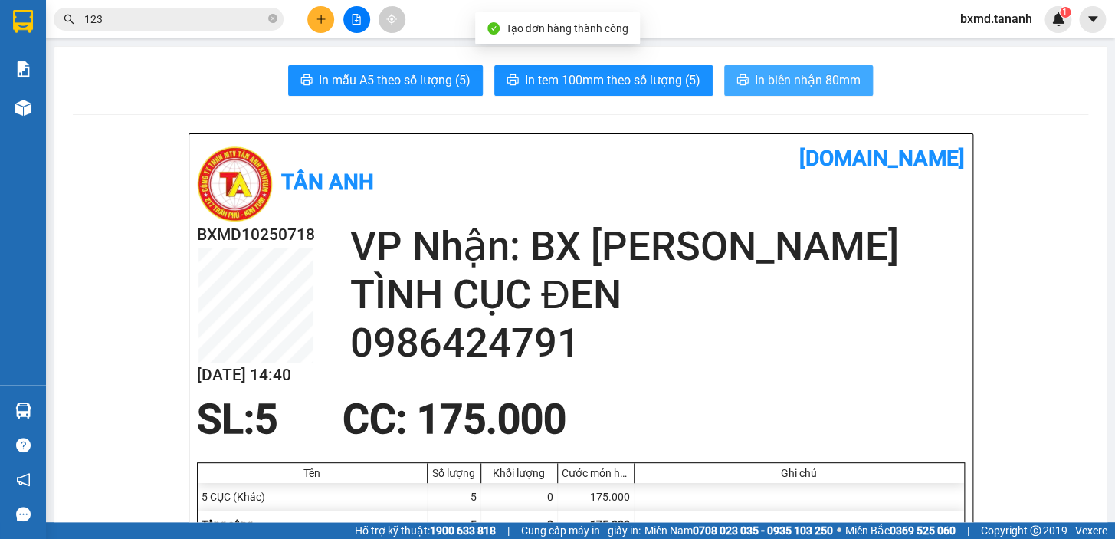
click at [803, 84] on span "In biên nhận 80mm" at bounding box center [808, 80] width 106 height 19
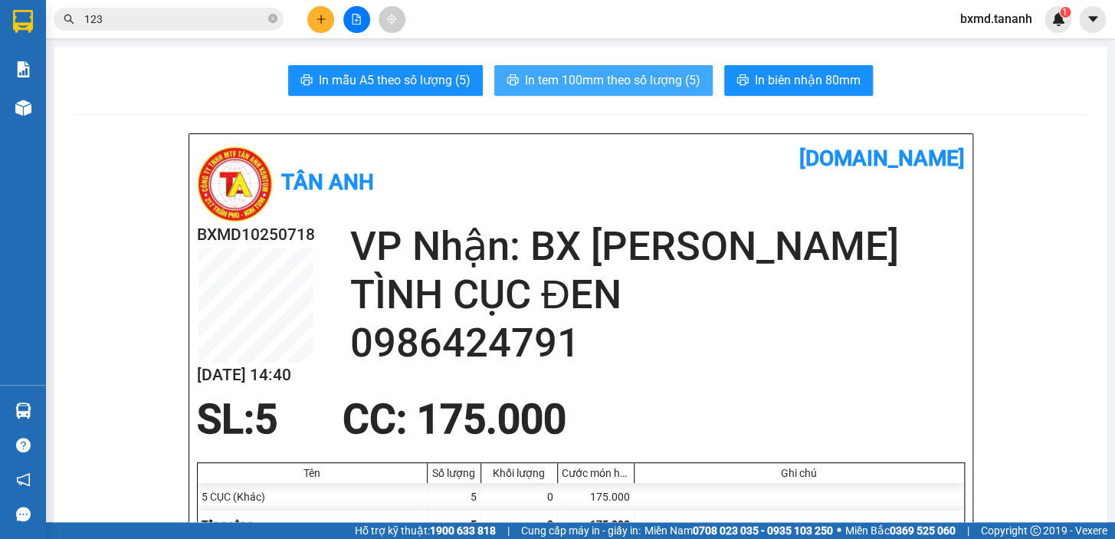
click at [674, 85] on span "In tem 100mm theo số lượng (5)" at bounding box center [613, 80] width 176 height 19
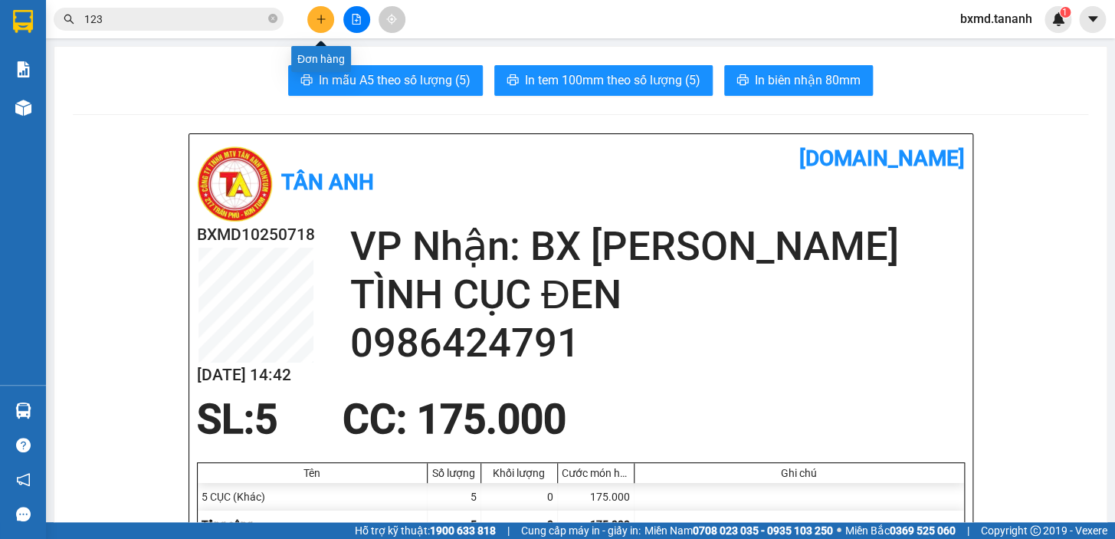
click at [317, 15] on icon "plus" at bounding box center [321, 19] width 11 height 11
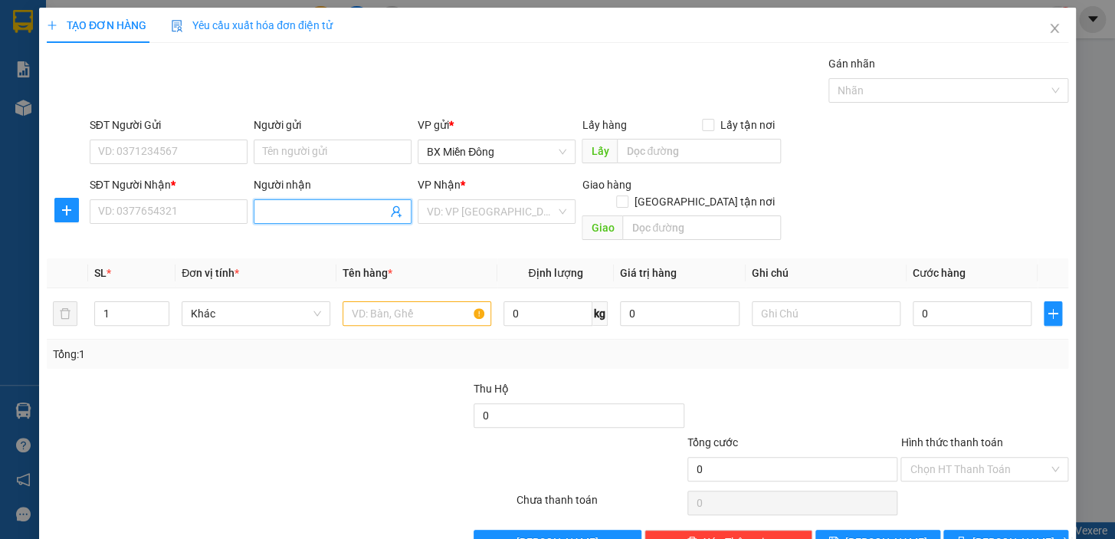
click at [278, 207] on input "Người nhận" at bounding box center [325, 211] width 124 height 17
type input "D"
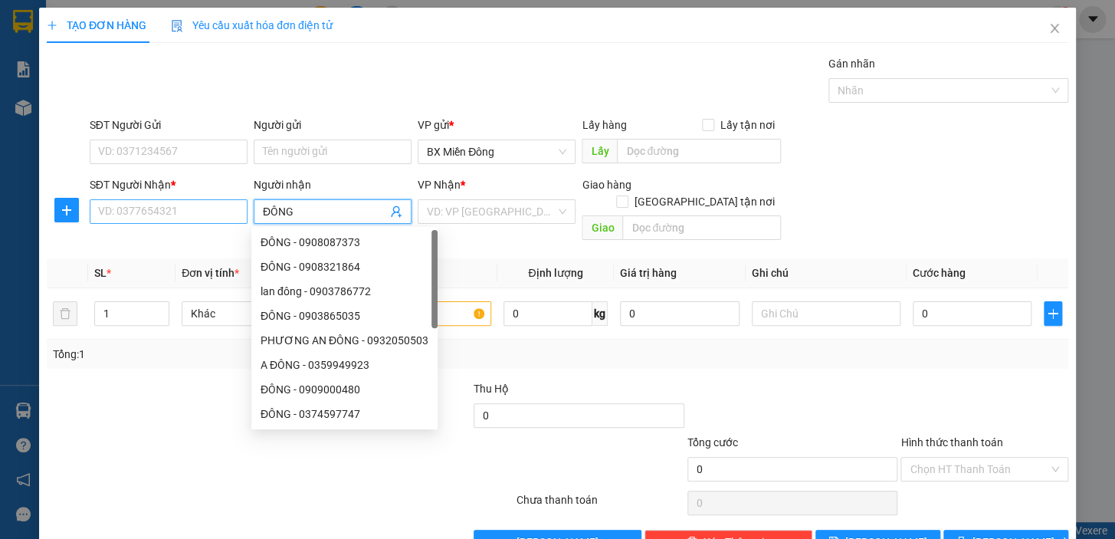
type input "ĐÔNG"
click at [176, 215] on input "SĐT Người Nhận *" at bounding box center [169, 211] width 158 height 25
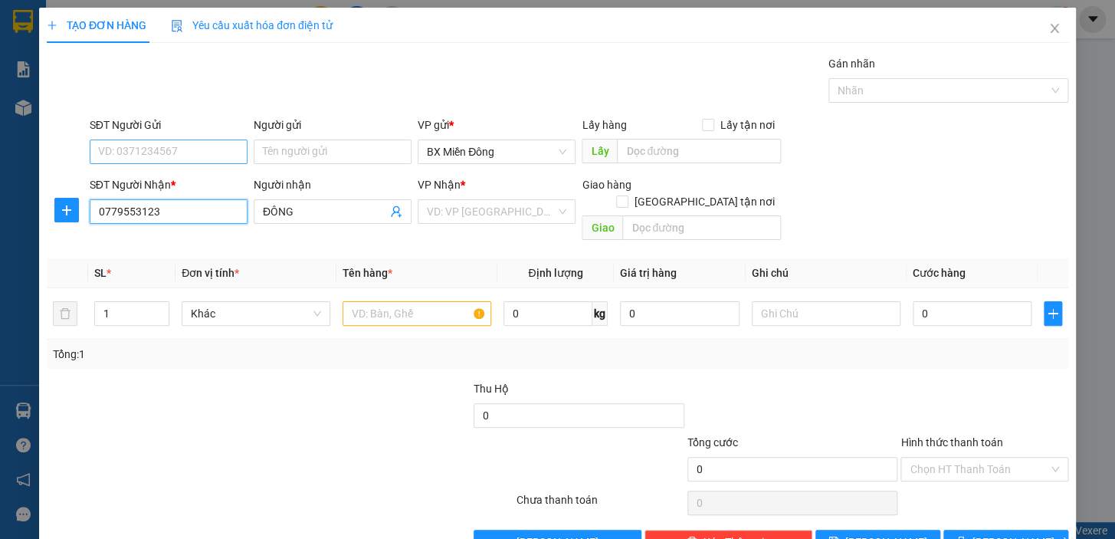
type input "0779553123"
click at [145, 159] on input "SĐT Người Gửi" at bounding box center [169, 152] width 158 height 25
type input "0934355933"
click at [293, 157] on input "Người gửi" at bounding box center [333, 152] width 158 height 25
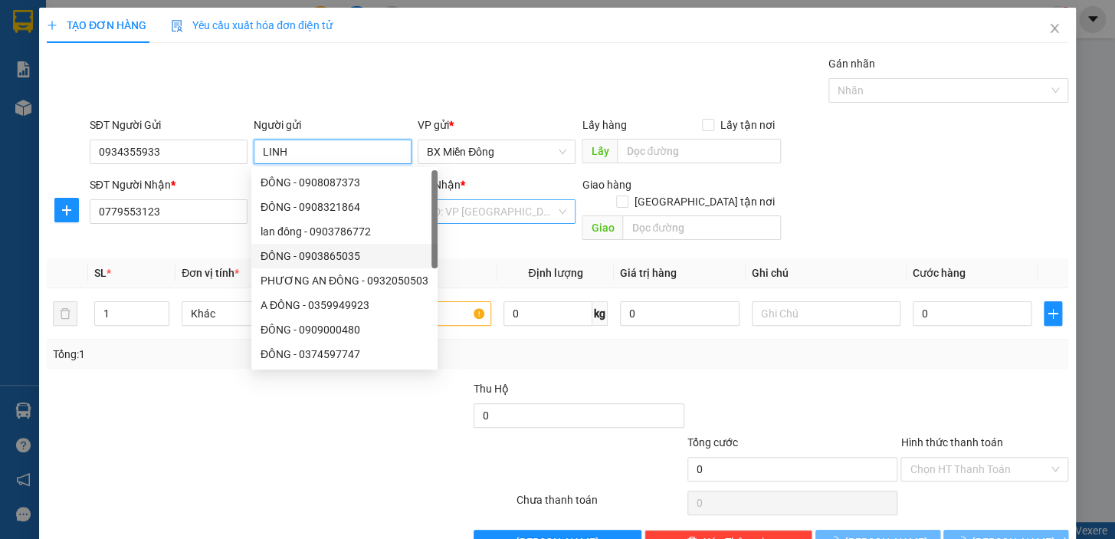
type input "LINH"
click at [465, 213] on input "search" at bounding box center [491, 211] width 129 height 23
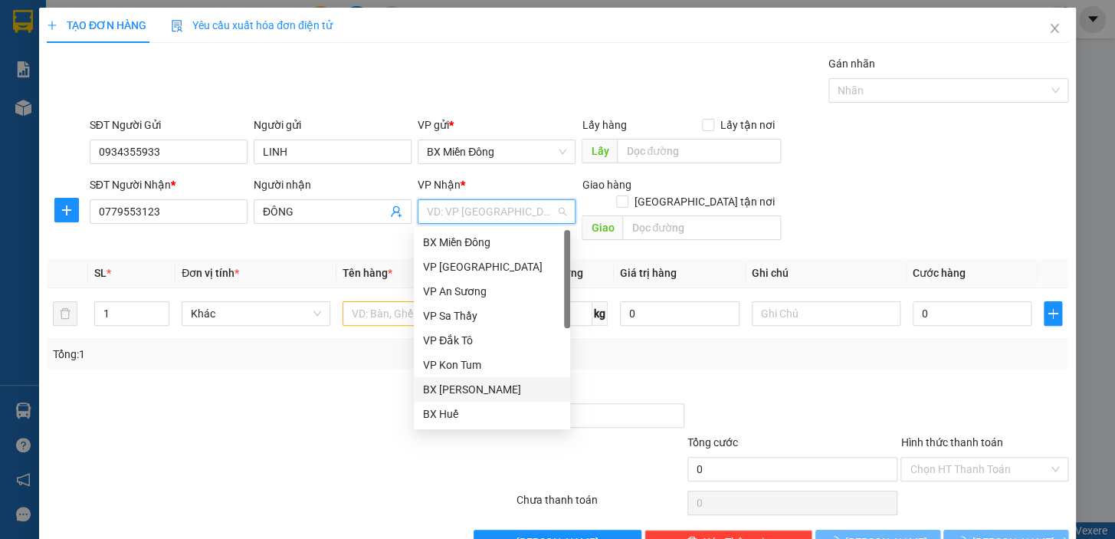
click at [507, 399] on div "BX [PERSON_NAME]" at bounding box center [492, 389] width 156 height 25
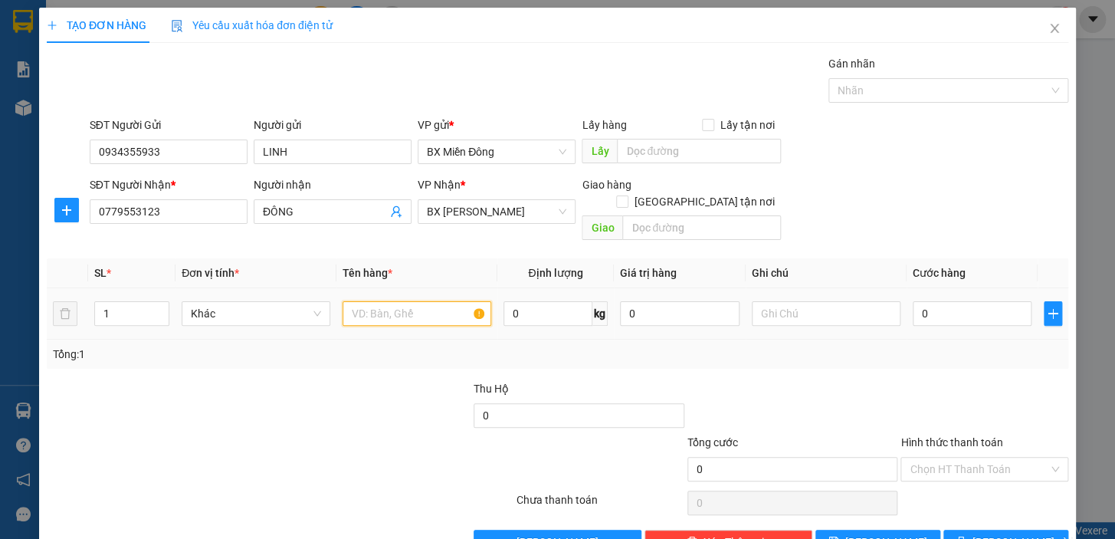
click at [402, 301] on input "text" at bounding box center [417, 313] width 149 height 25
type input "1 C"
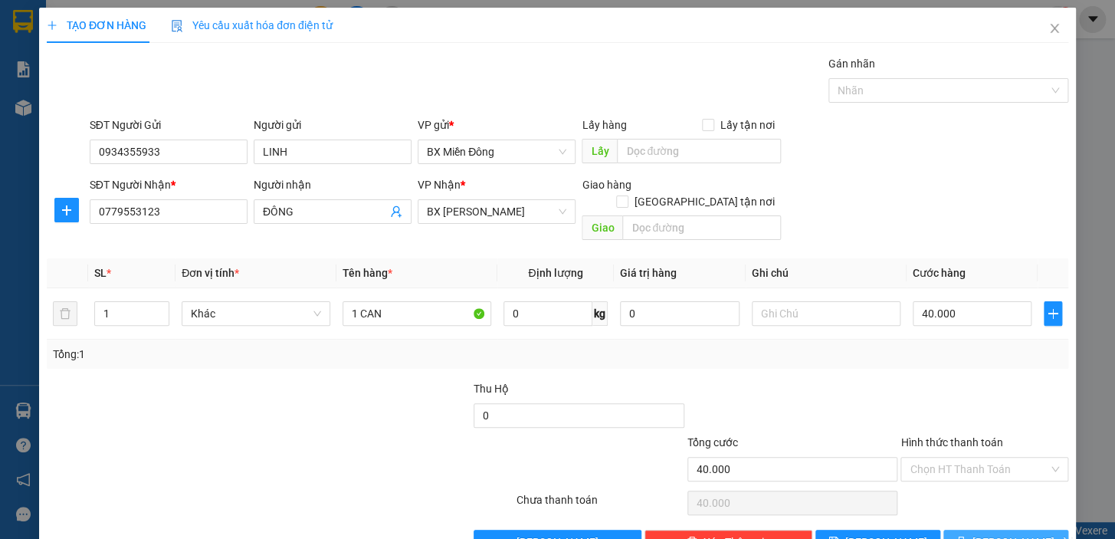
click at [1025, 533] on span "[PERSON_NAME] và In" at bounding box center [1026, 541] width 107 height 17
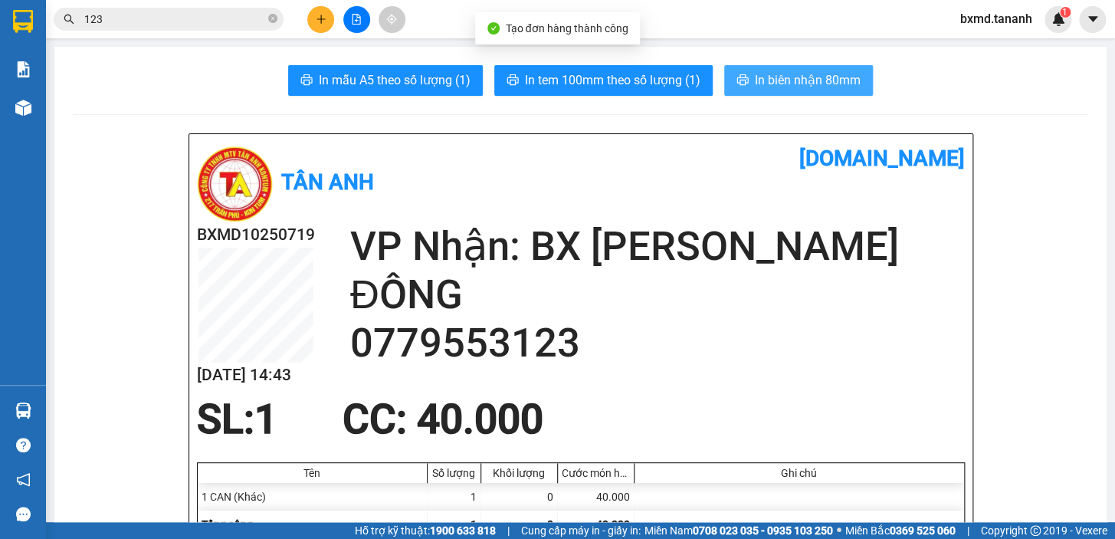
click at [856, 81] on button "In biên nhận 80mm" at bounding box center [798, 80] width 149 height 31
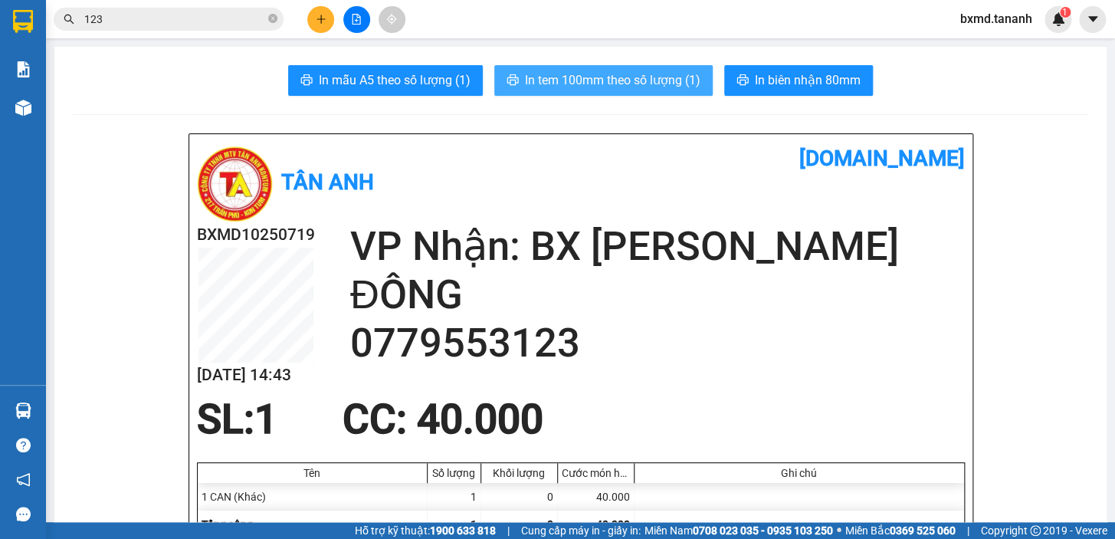
click at [671, 81] on span "In tem 100mm theo số lượng (1)" at bounding box center [613, 80] width 176 height 19
